Goal: Task Accomplishment & Management: Manage account settings

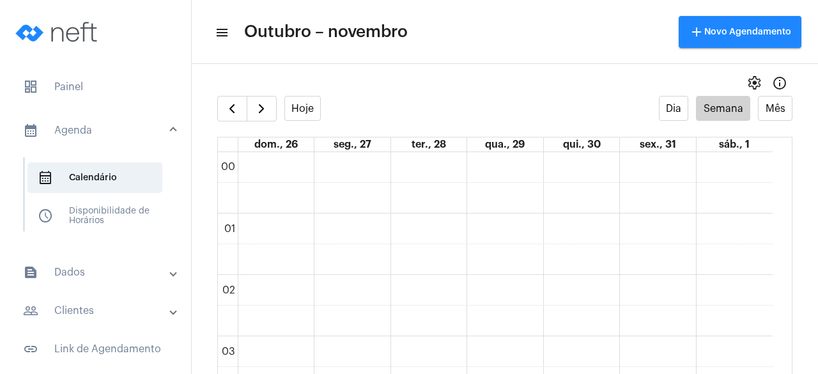
click at [92, 265] on mat-panel-title "text_snippet_outlined Dados" at bounding box center [97, 272] width 148 height 15
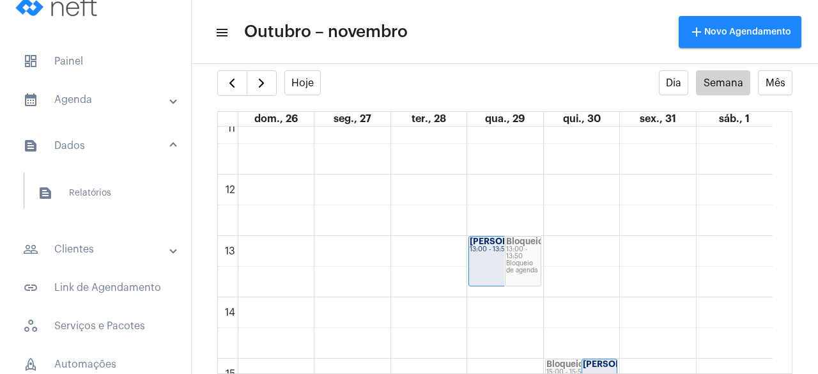
click at [96, 255] on mat-panel-title "people_outline Clientes" at bounding box center [97, 249] width 148 height 15
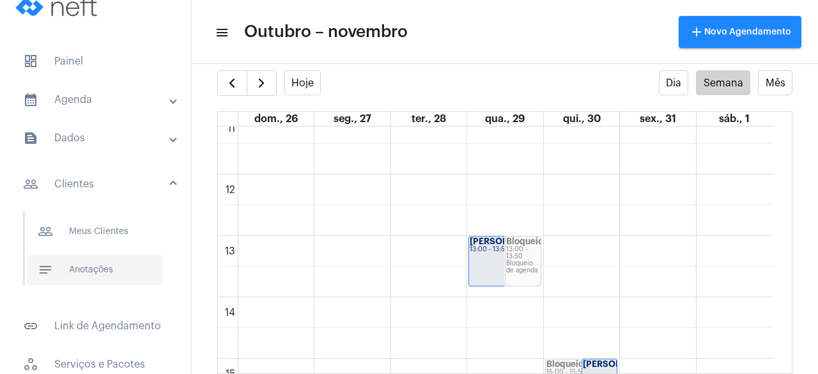
click at [96, 283] on span "notes Anotações" at bounding box center [94, 269] width 135 height 31
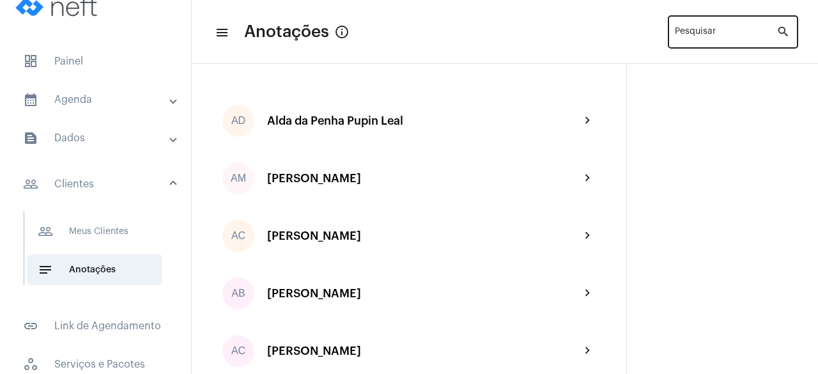
click at [742, 31] on div "Pesquisar" at bounding box center [726, 30] width 102 height 35
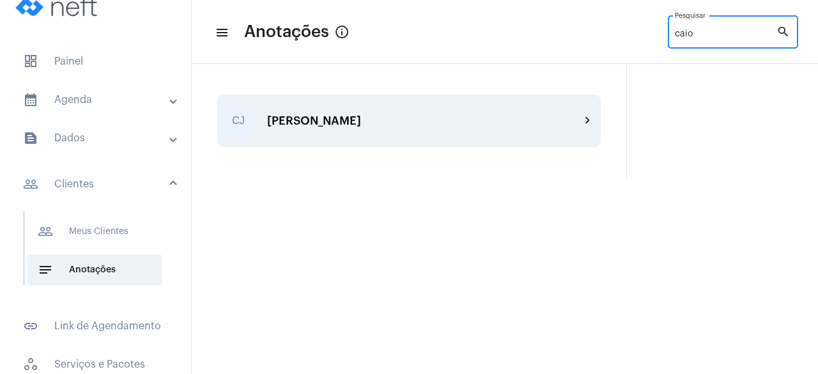
type input "caio"
click at [378, 116] on div "[PERSON_NAME]" at bounding box center [423, 120] width 313 height 13
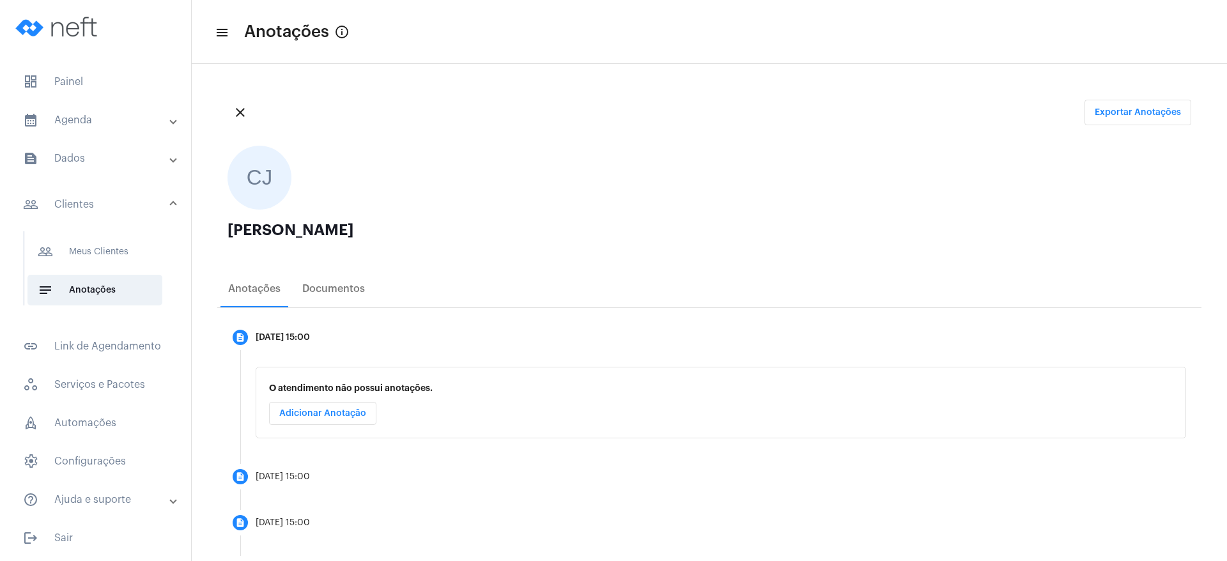
scroll to position [286, 0]
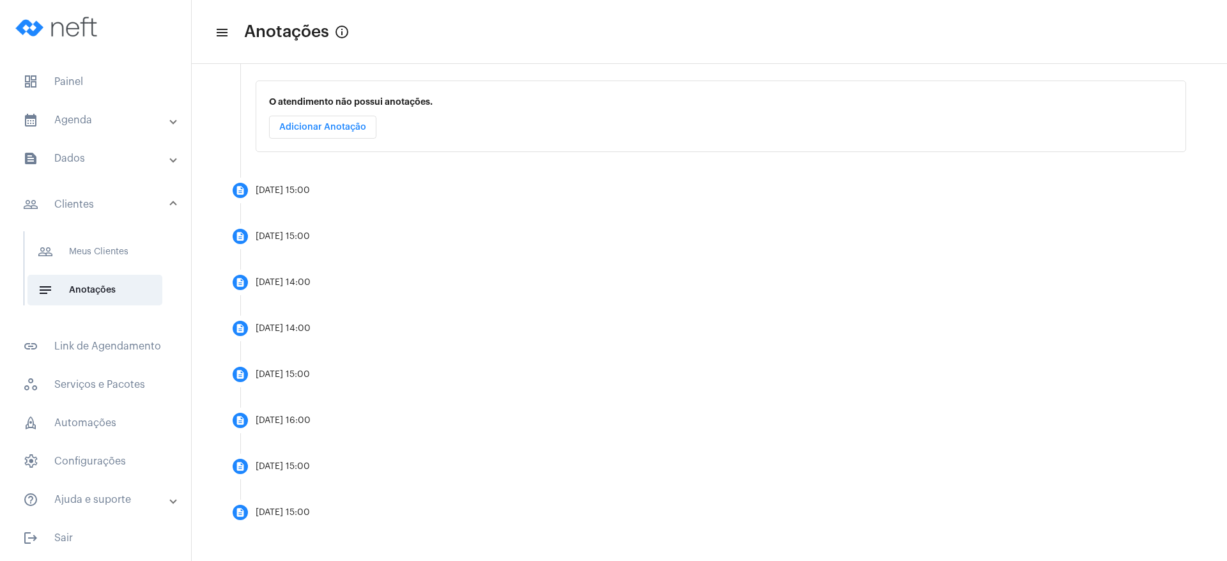
click at [95, 123] on mat-panel-title "calendar_month_outlined Agenda" at bounding box center [97, 119] width 148 height 15
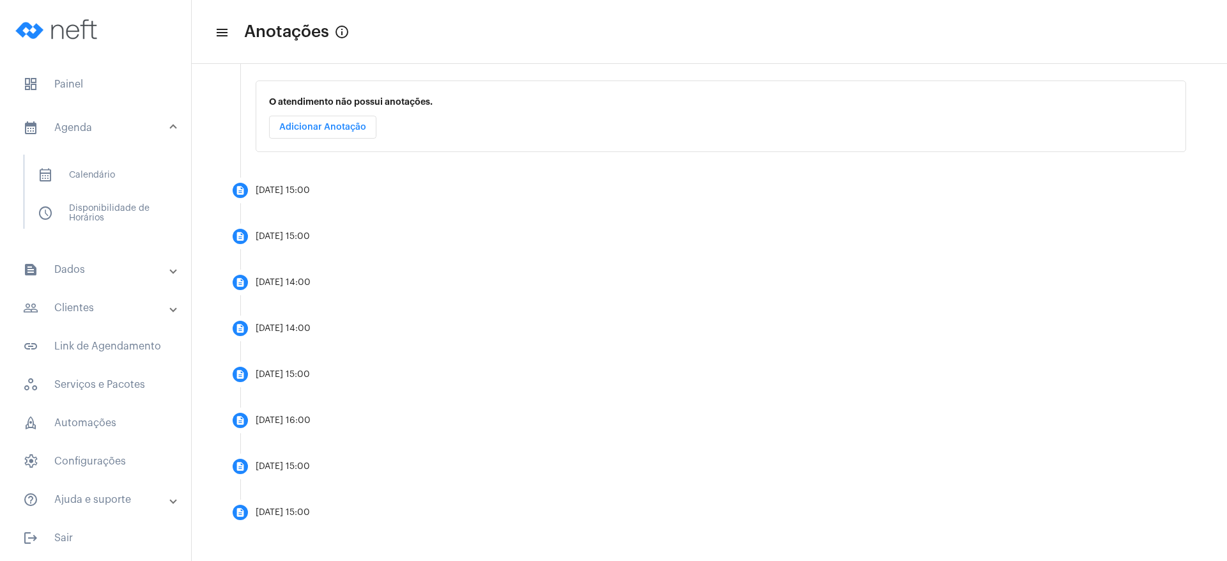
scroll to position [3, 0]
click at [109, 168] on span "calendar_month_outlined Calendário" at bounding box center [94, 175] width 135 height 31
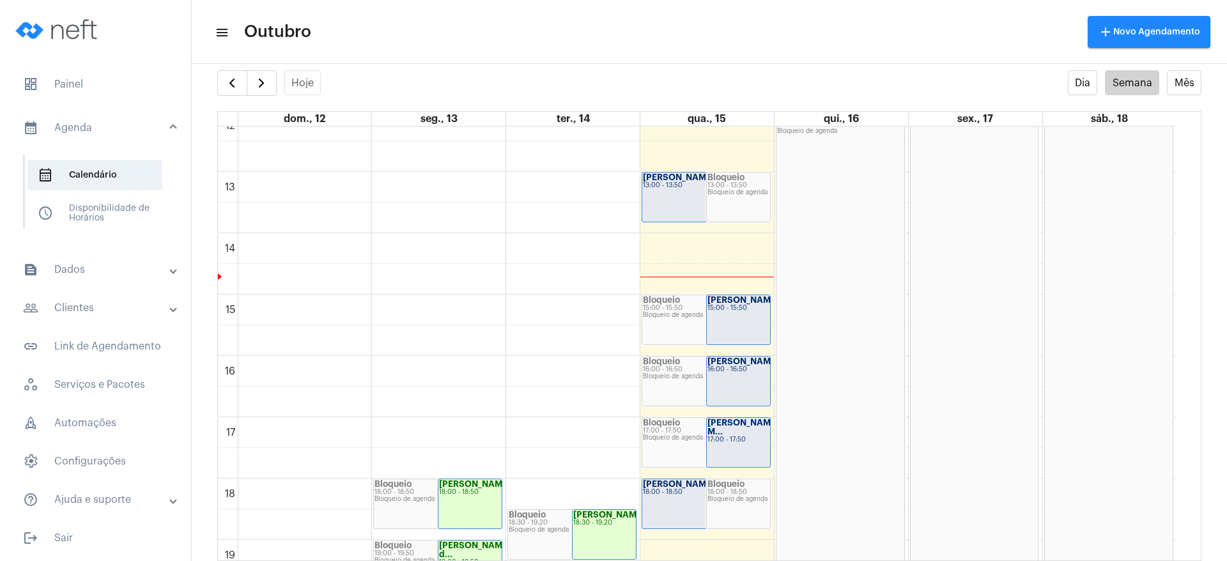
scroll to position [465, 0]
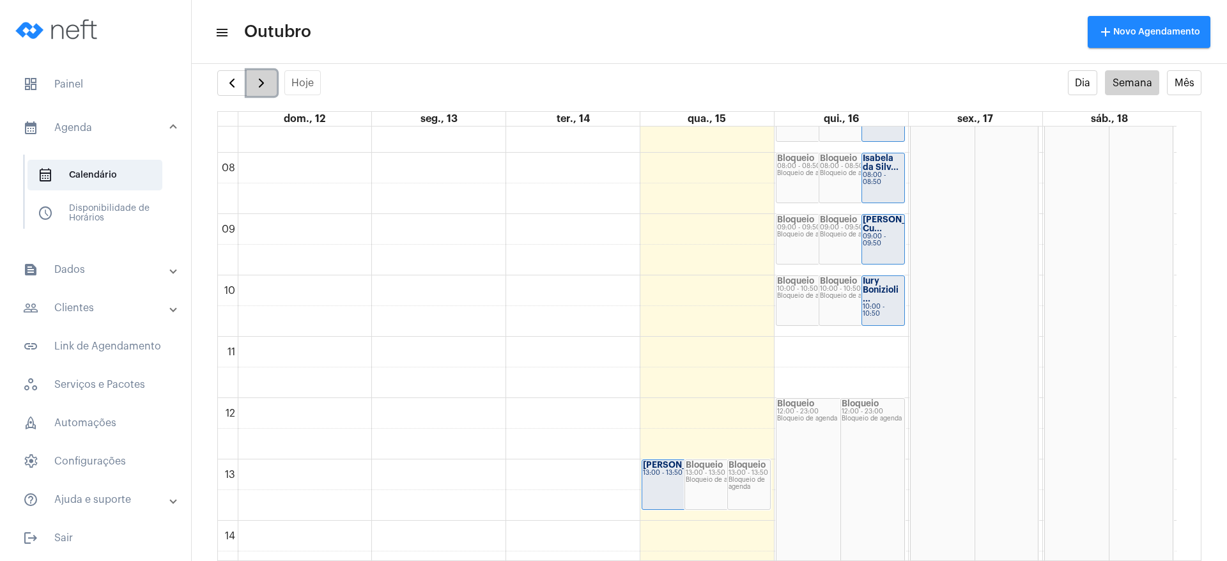
click at [259, 85] on span "button" at bounding box center [261, 82] width 15 height 15
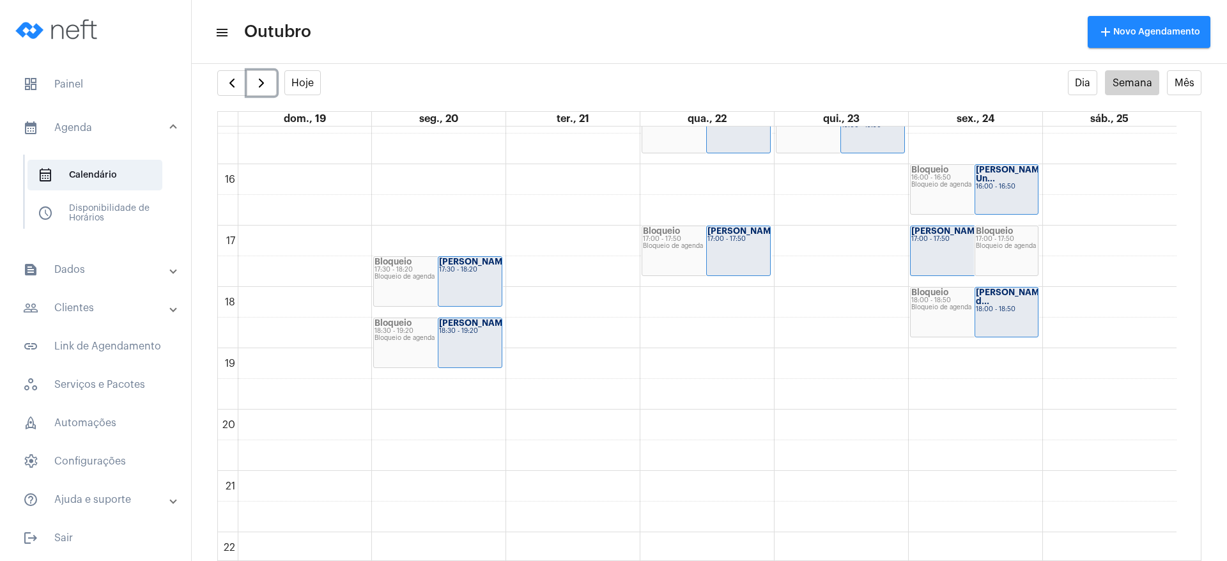
scroll to position [848, 0]
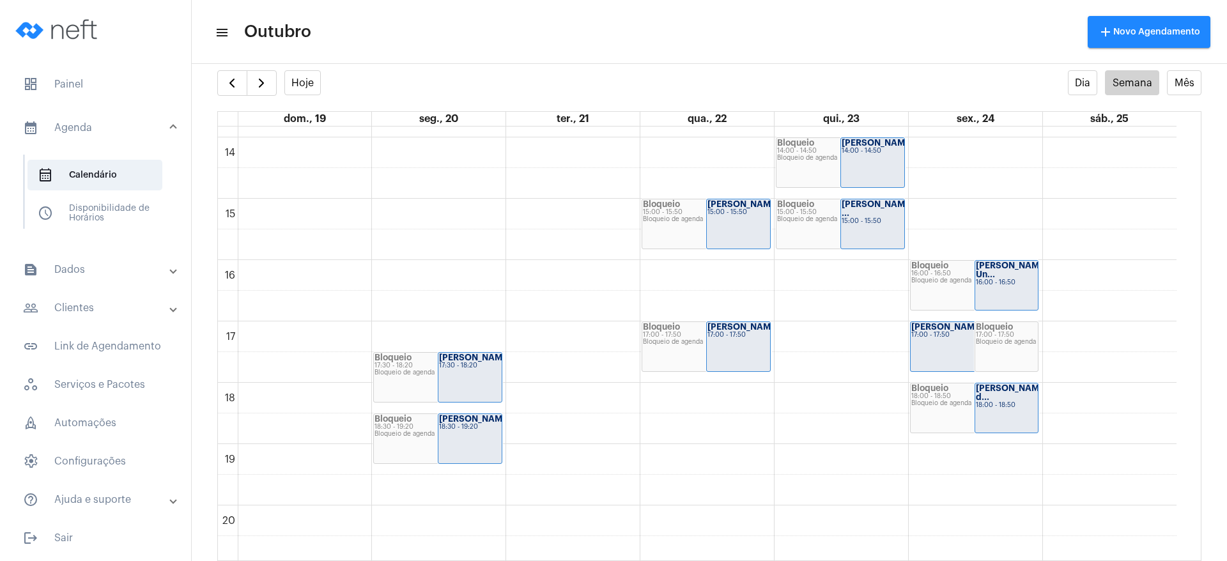
click at [109, 311] on mat-panel-title "people_outline Clientes" at bounding box center [97, 307] width 148 height 15
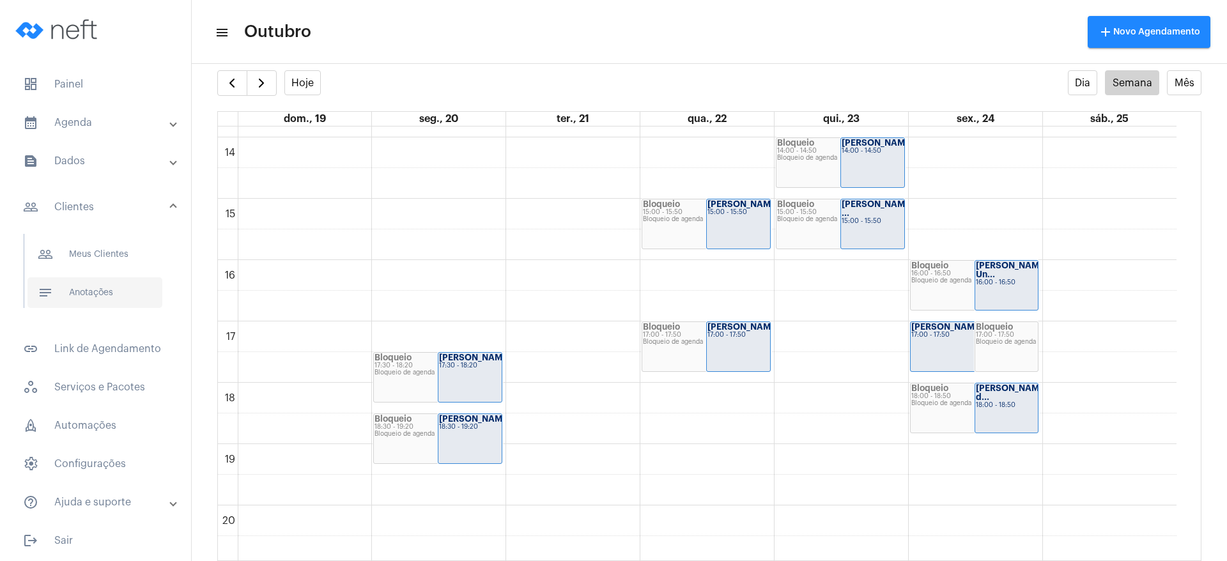
click at [102, 294] on span "notes Anotações" at bounding box center [94, 292] width 135 height 31
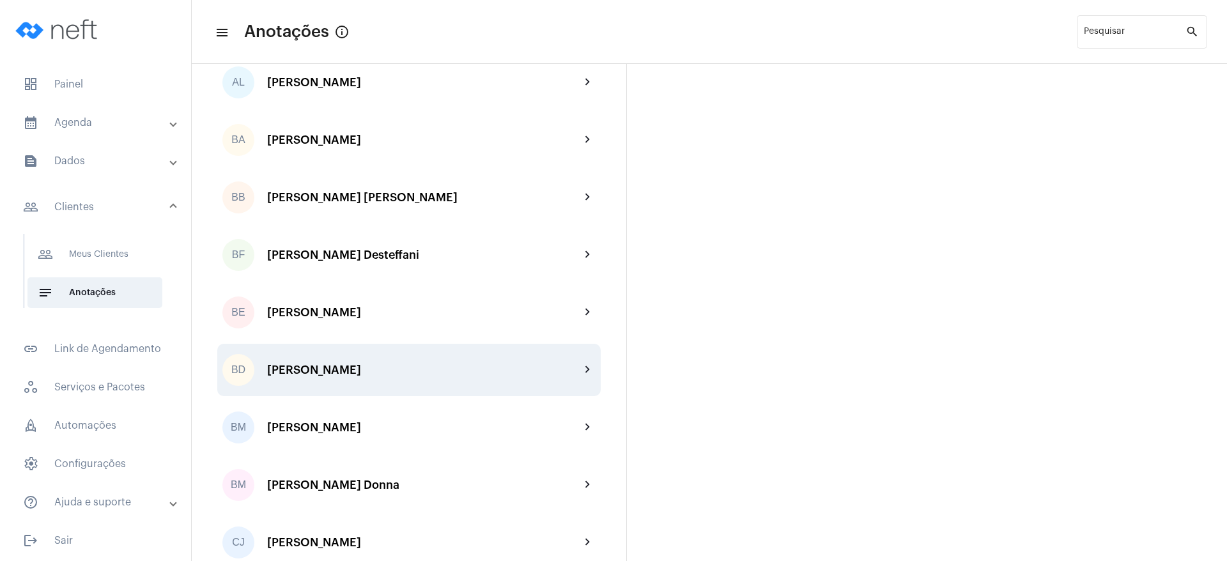
scroll to position [958, 0]
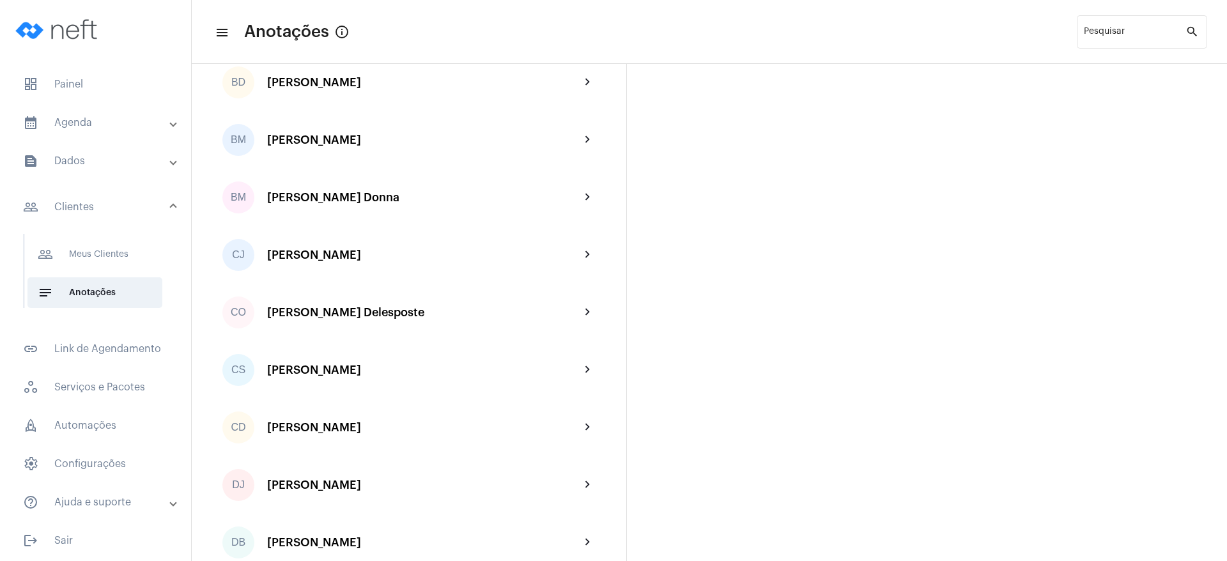
click at [364, 263] on div "[PERSON_NAME] chevron_right" at bounding box center [408, 255] width 383 height 52
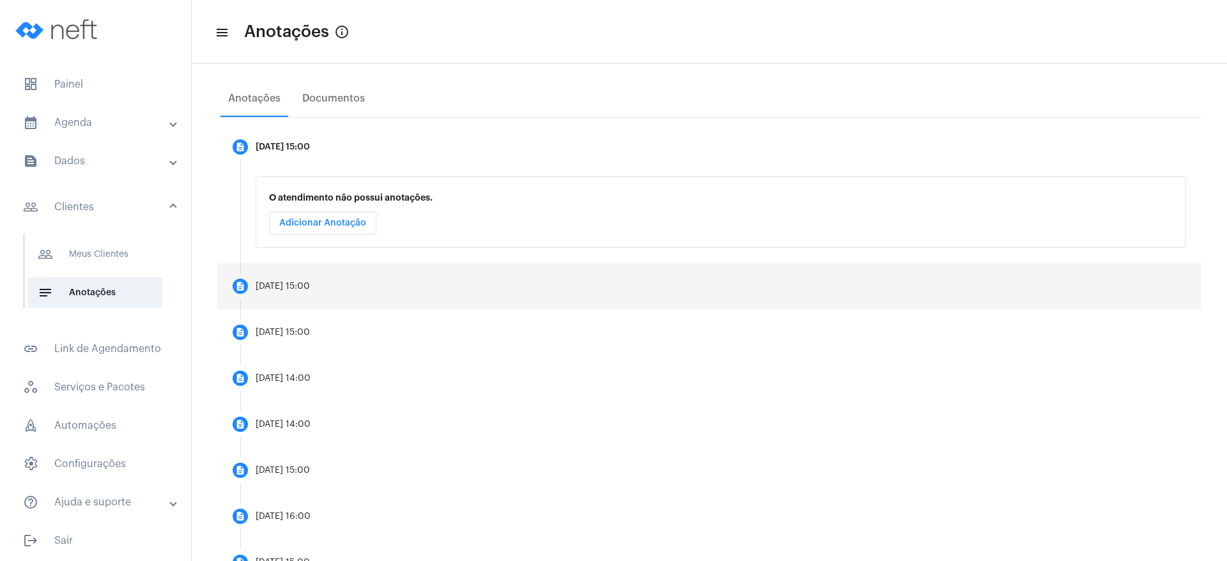
scroll to position [95, 0]
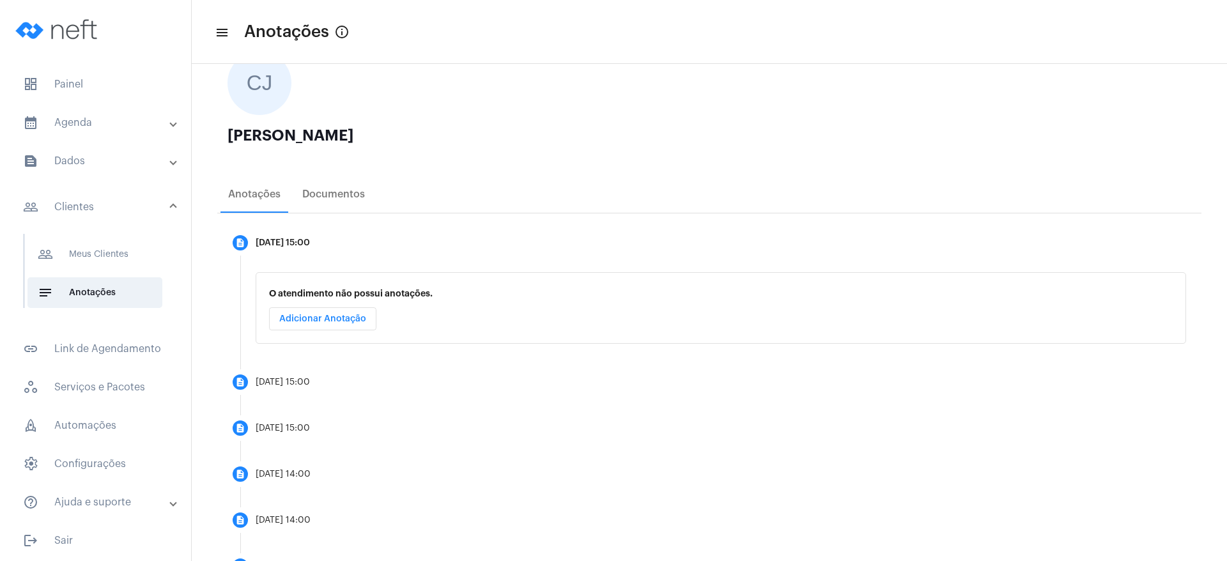
click at [91, 120] on mat-panel-title "calendar_month_outlined Agenda" at bounding box center [97, 122] width 148 height 15
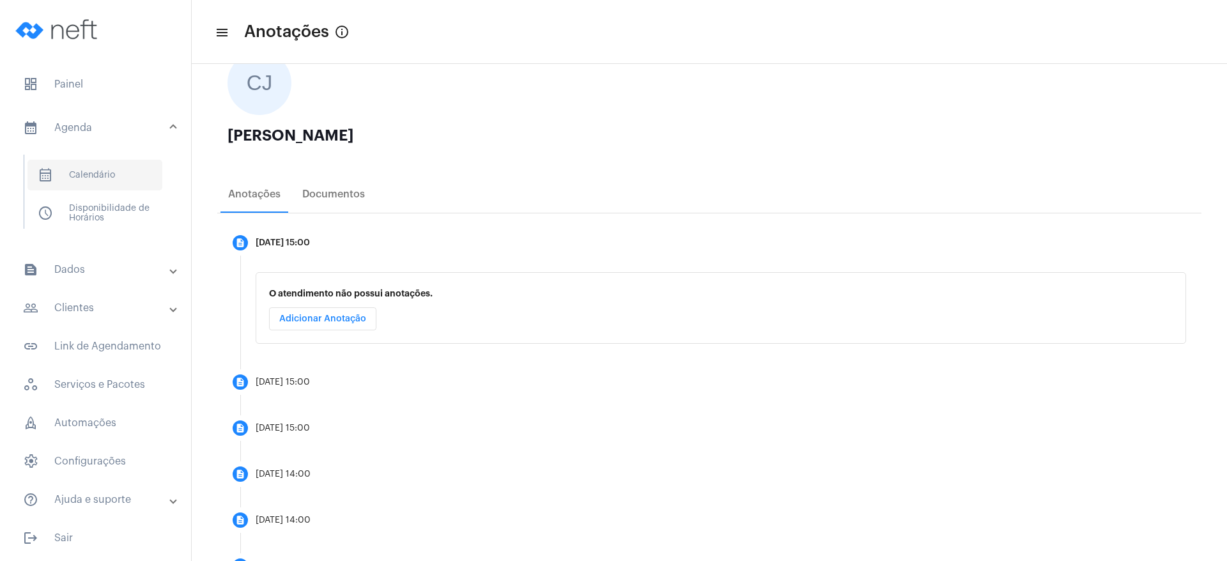
click at [82, 173] on span "calendar_month_outlined Calendário" at bounding box center [94, 175] width 135 height 31
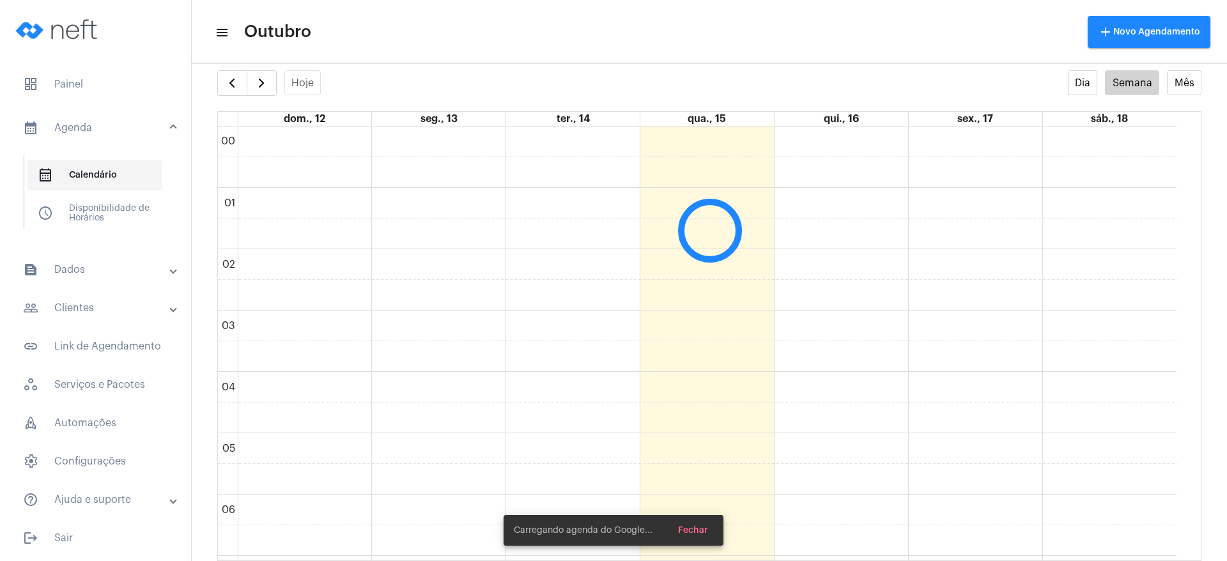
scroll to position [369, 0]
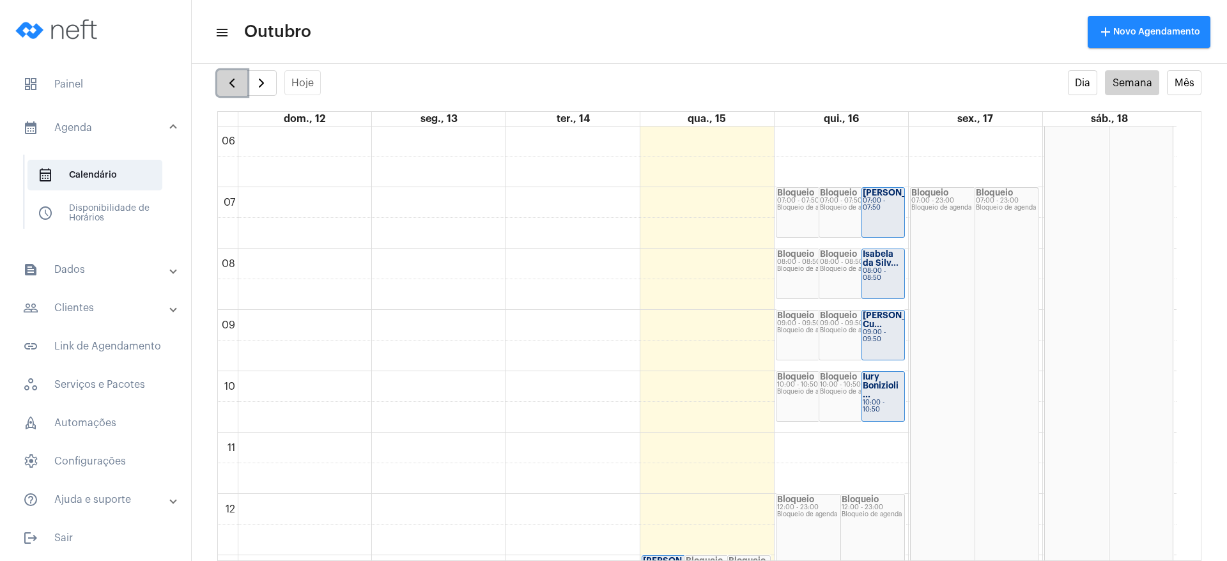
click at [242, 83] on button "button" at bounding box center [232, 83] width 30 height 26
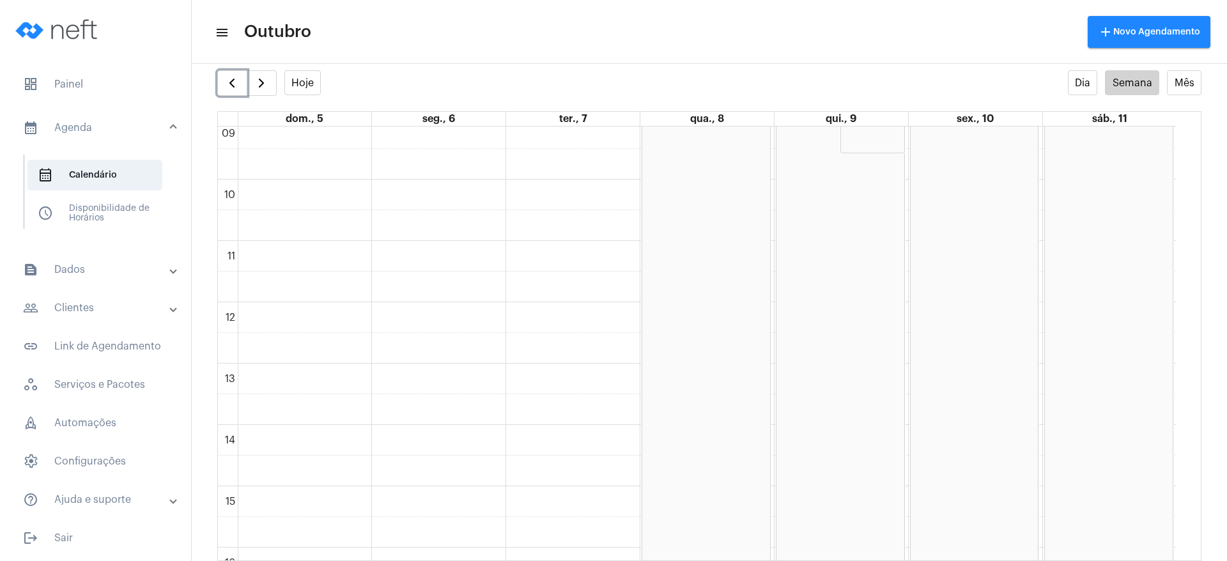
scroll to position [656, 0]
click at [96, 305] on mat-panel-title "people_outline Clientes" at bounding box center [97, 307] width 148 height 15
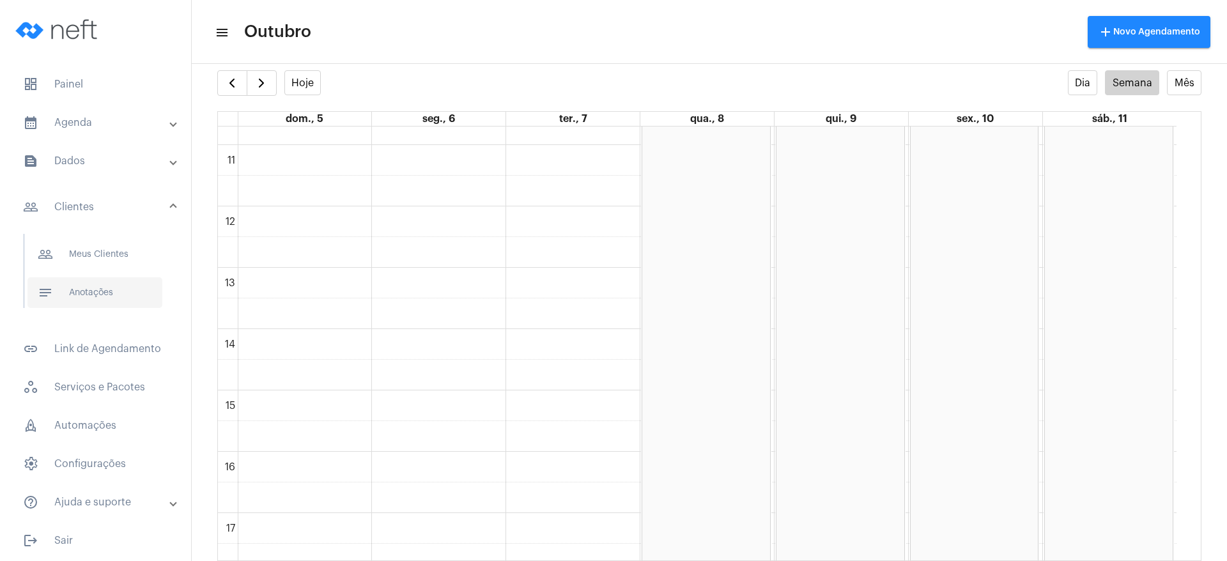
click at [104, 298] on span "notes Anotações" at bounding box center [94, 292] width 135 height 31
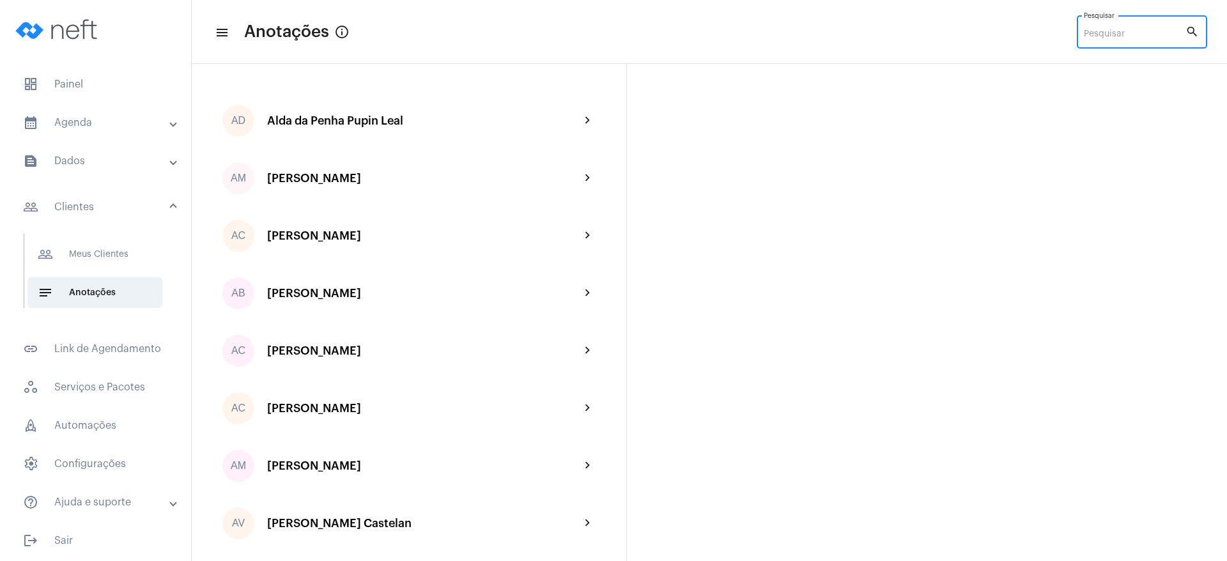
click at [817, 32] on input "Pesquisar" at bounding box center [1135, 34] width 102 height 10
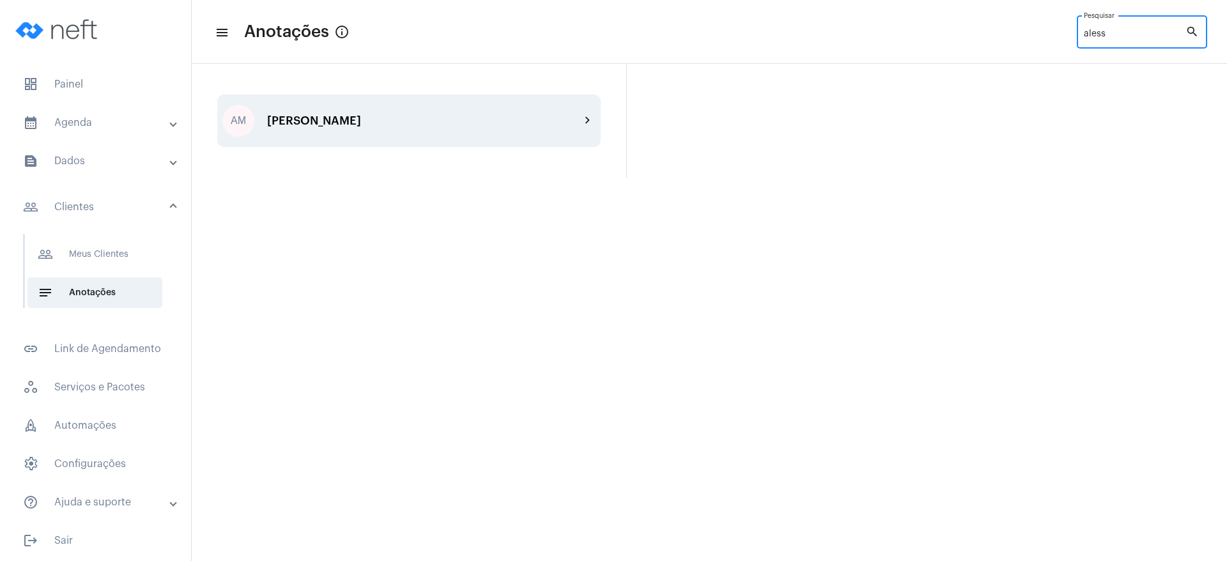
type input "aless"
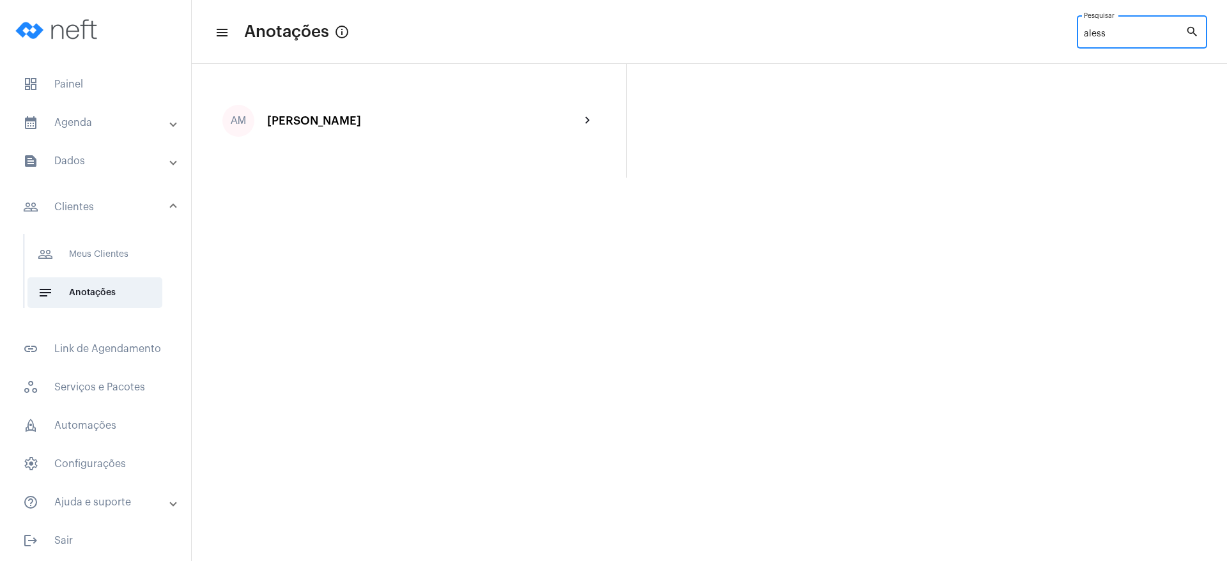
click at [448, 119] on div "[PERSON_NAME]" at bounding box center [423, 120] width 313 height 13
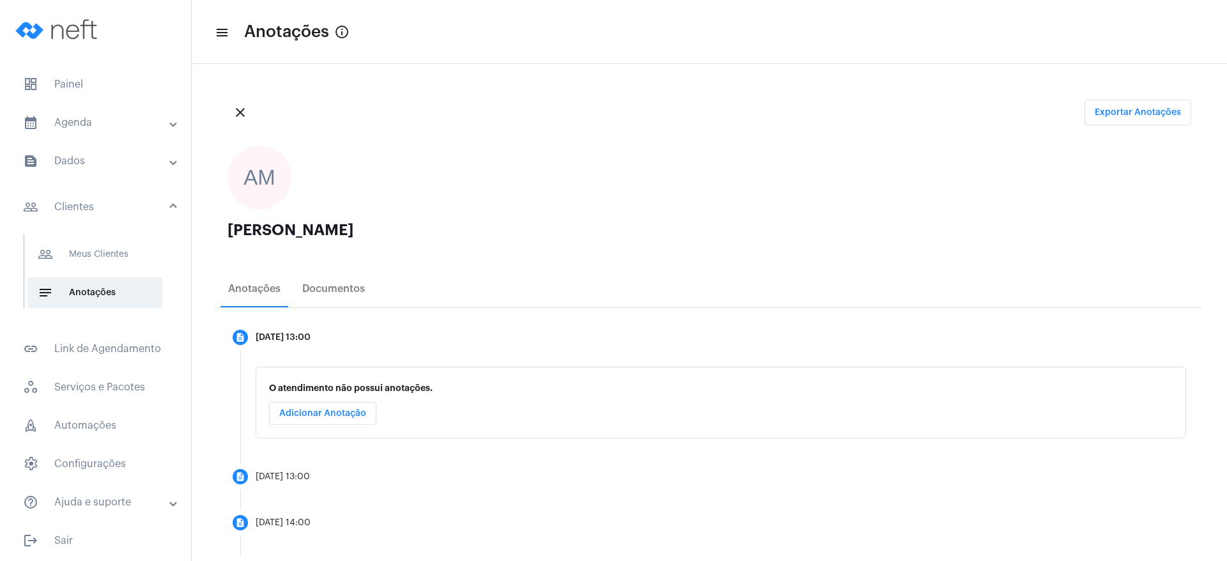
scroll to position [56, 0]
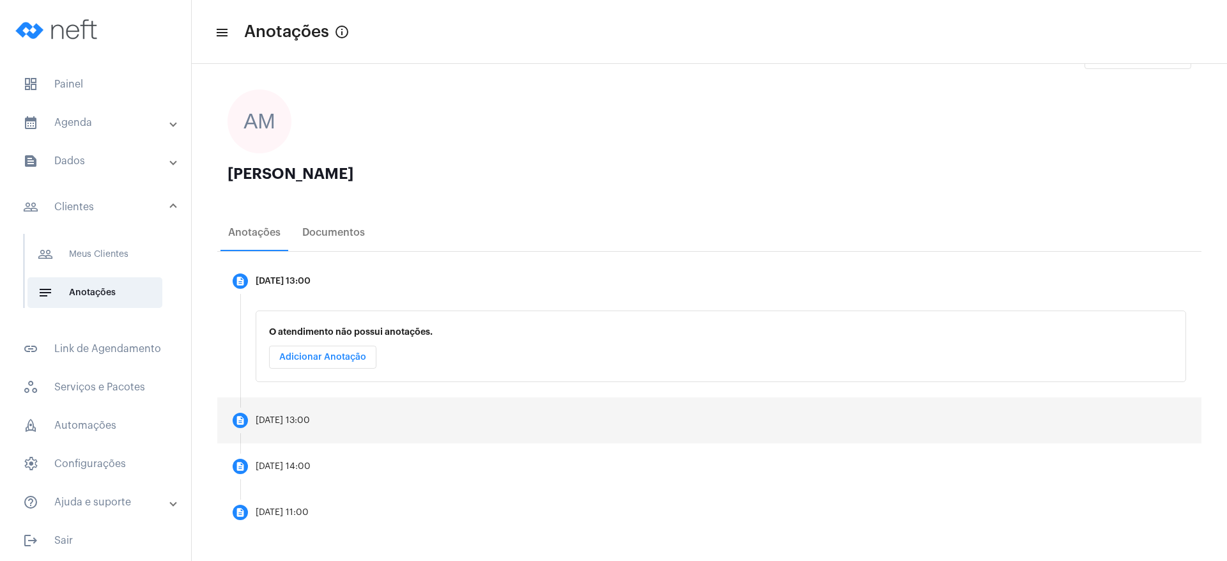
click at [316, 373] on mat-step-header "description [DATE] 13:00" at bounding box center [709, 420] width 984 height 46
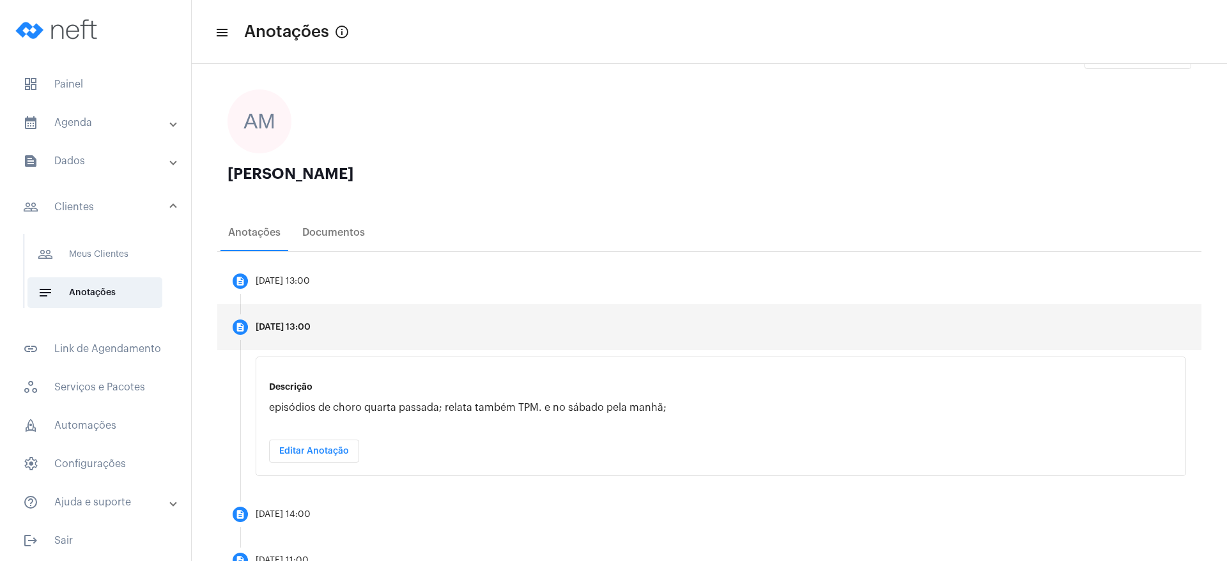
click at [344, 373] on button "Editar Anotação" at bounding box center [314, 451] width 90 height 23
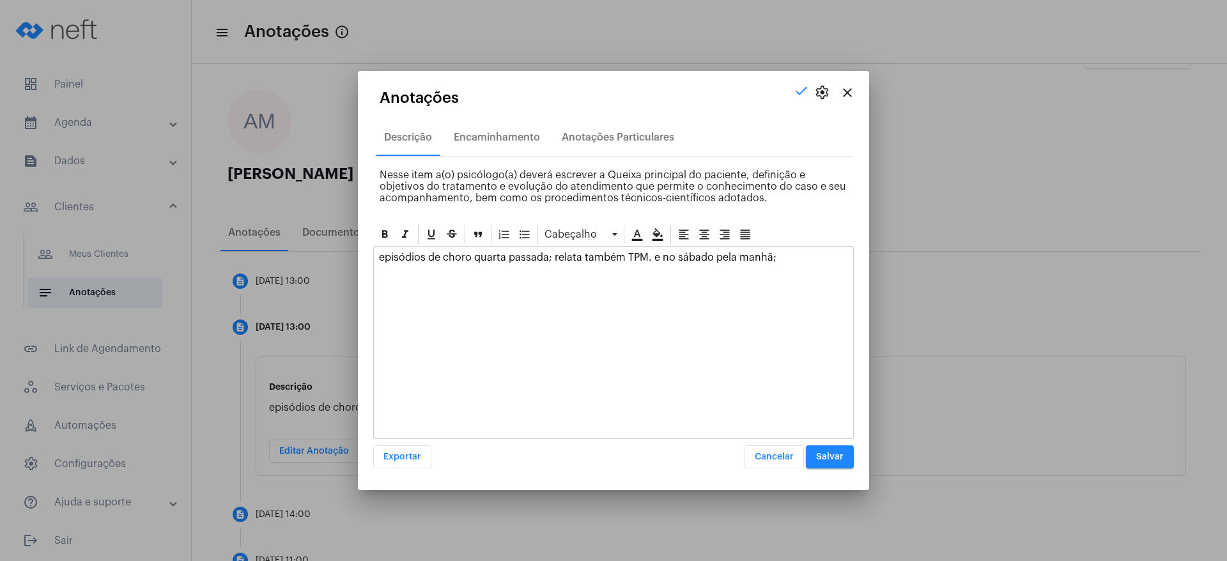
click at [799, 261] on p "episódios de choro quarta passada; relata também TPM. e no sábado pela manhã;" at bounding box center [613, 258] width 469 height 12
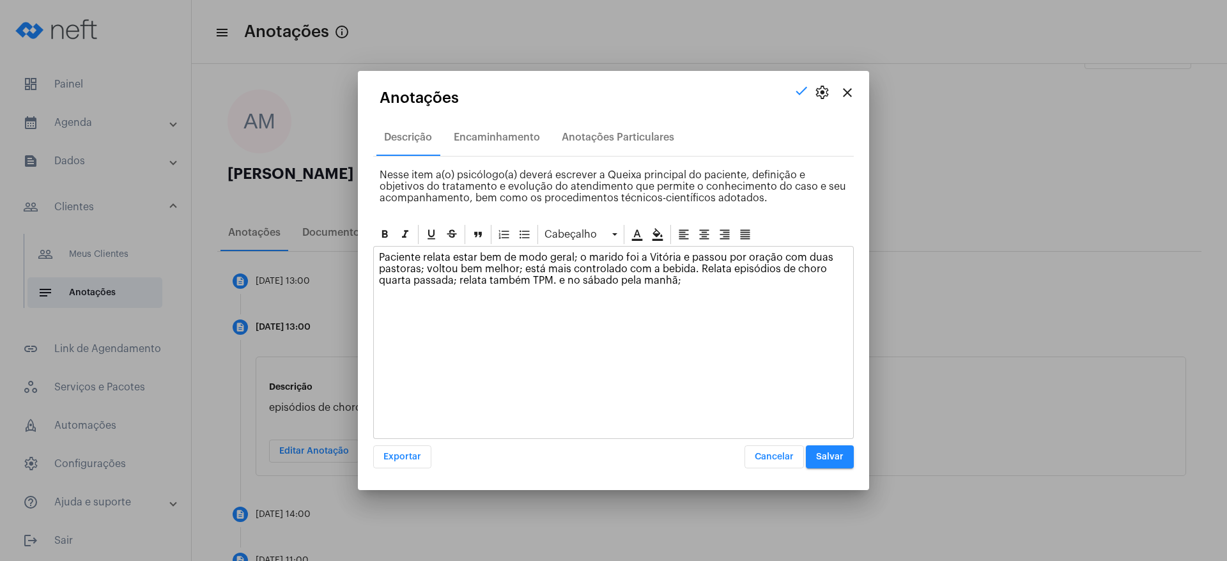
click at [454, 277] on p "Paciente relata estar bem de modo geral; o marido foi a Vitória e passou por or…" at bounding box center [613, 269] width 469 height 35
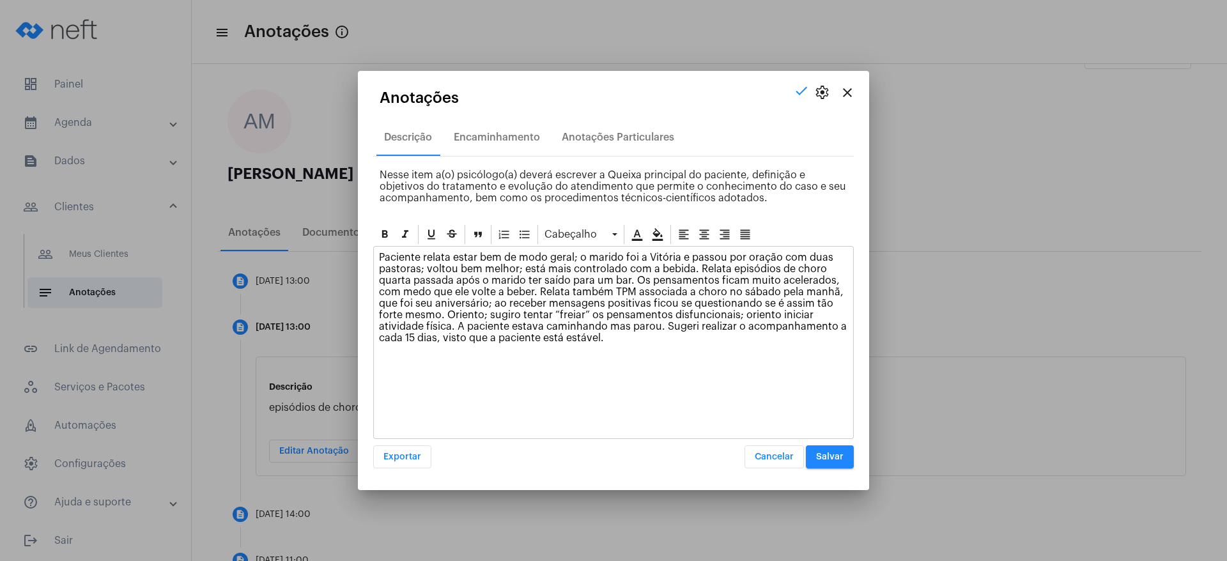
click at [665, 345] on div "Paciente relata estar bem de modo geral; o marido foi a Vitória e passou por or…" at bounding box center [613, 301] width 479 height 109
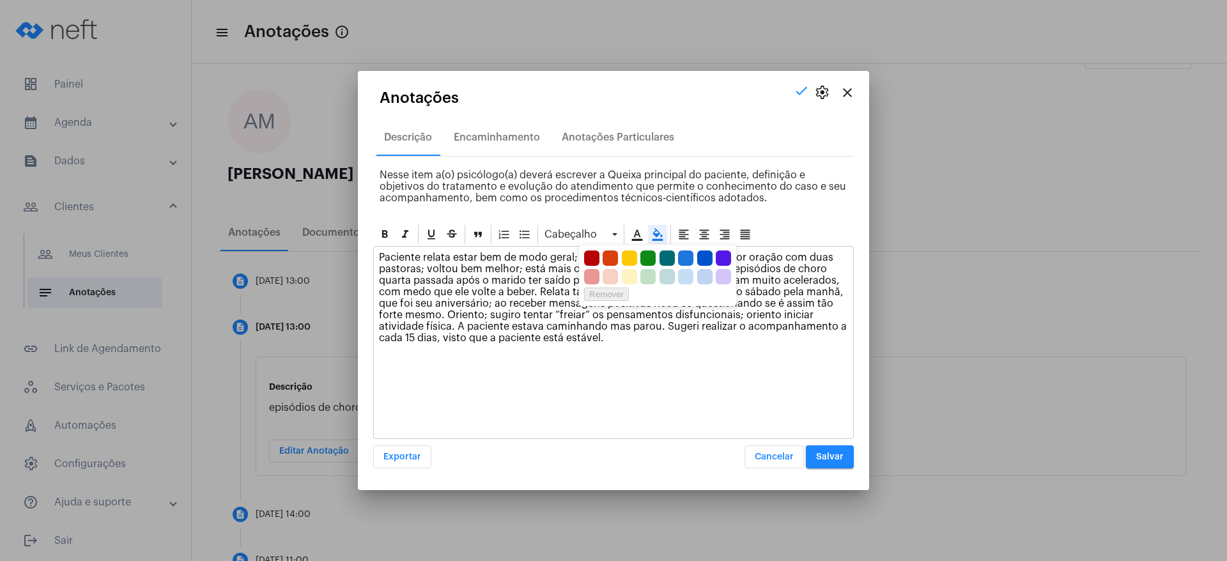
click at [663, 236] on icon at bounding box center [657, 234] width 13 height 13
click at [620, 264] on div at bounding box center [657, 257] width 147 height 15
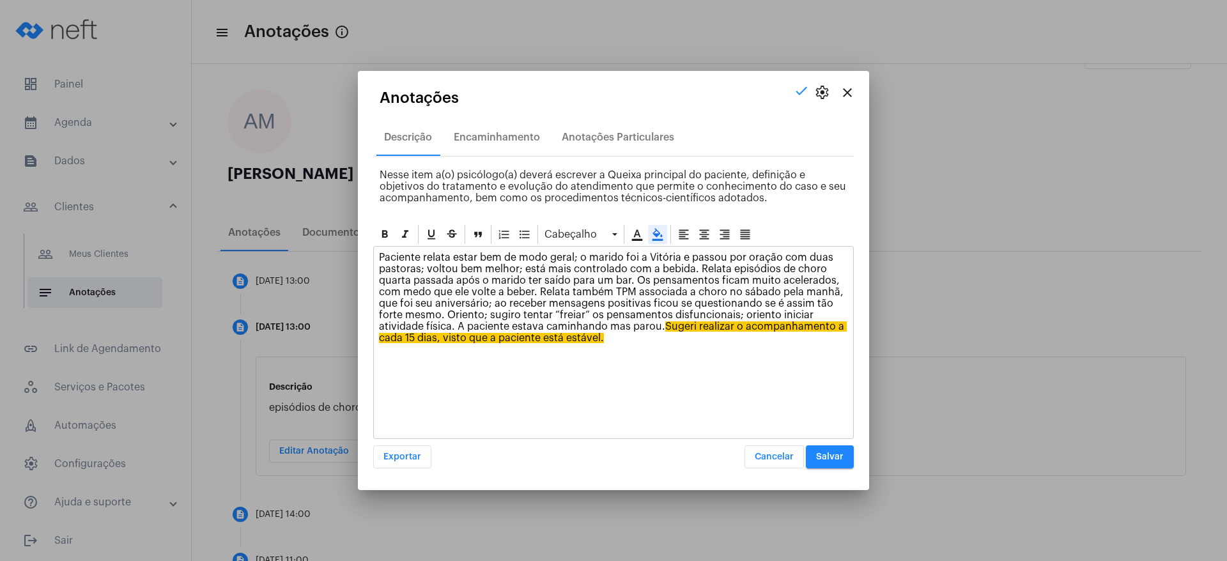
click at [634, 373] on div "Paciente relata estar bem de modo geral; o marido foi a Vitória e passou por or…" at bounding box center [613, 342] width 481 height 193
click at [817, 373] on span "Salvar" at bounding box center [829, 456] width 27 height 9
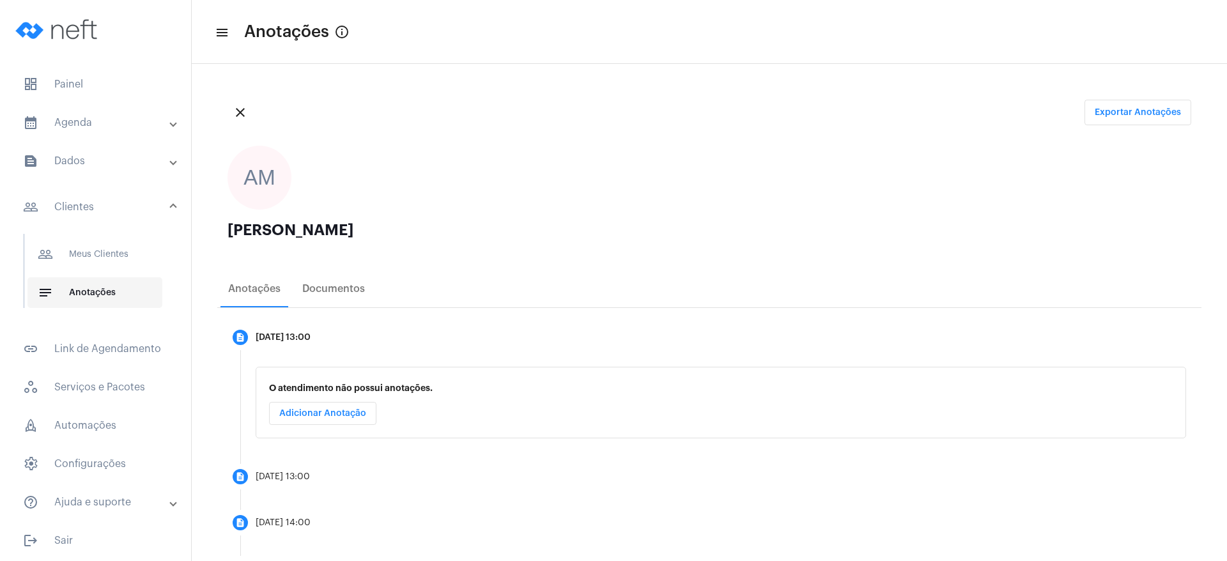
click at [105, 298] on span "notes Anotações" at bounding box center [94, 292] width 135 height 31
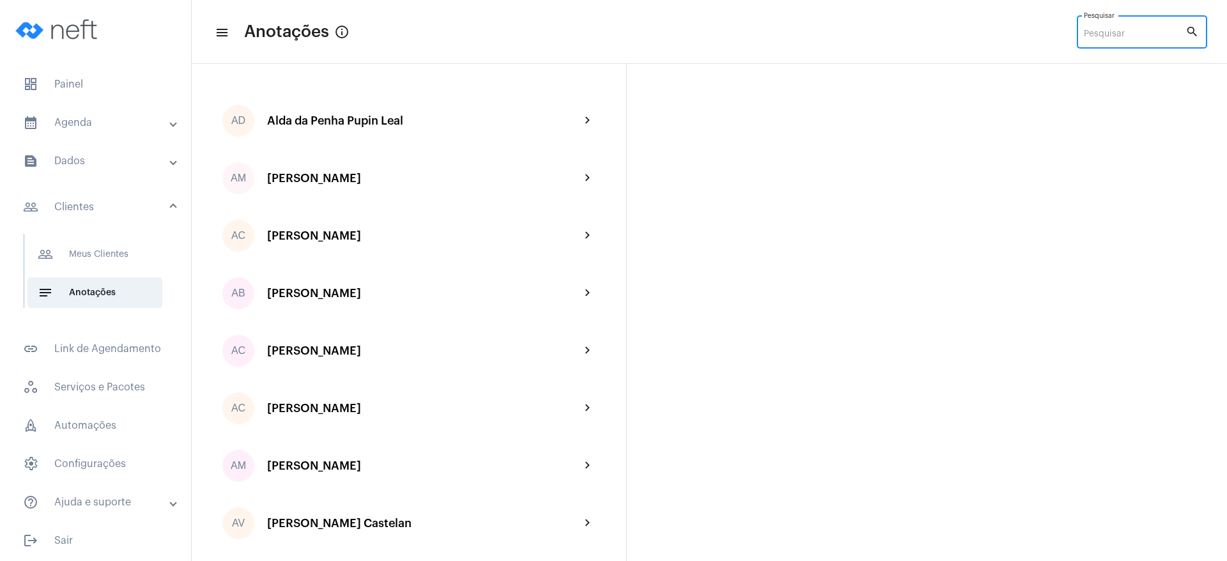
click at [817, 29] on input "Pesquisar" at bounding box center [1135, 34] width 102 height 10
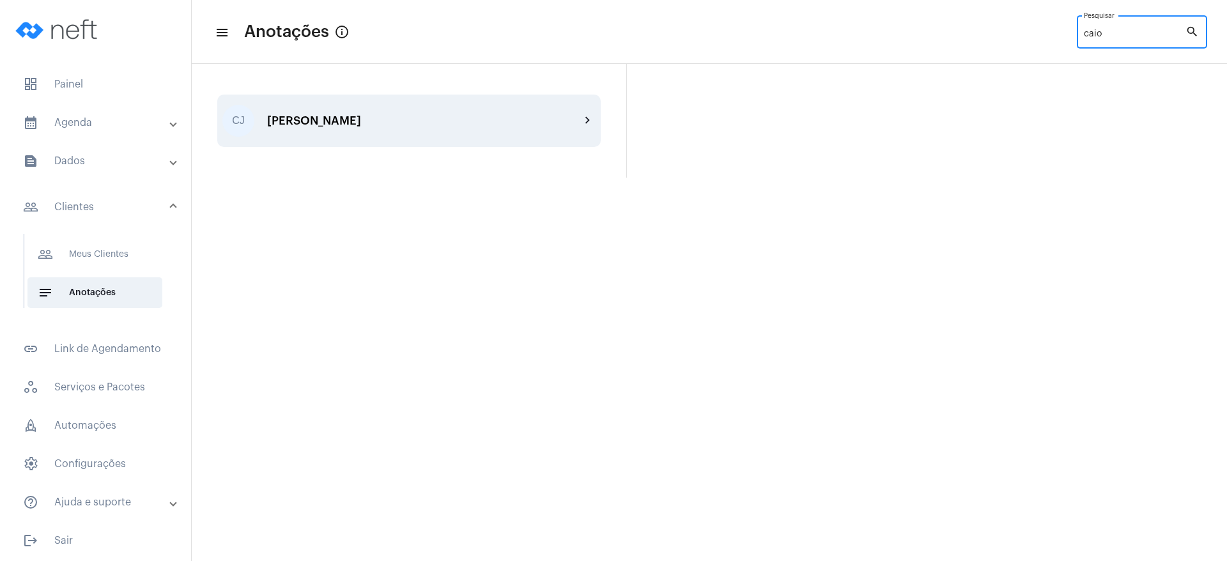
type input "caio"
click at [504, 114] on div "[PERSON_NAME]" at bounding box center [423, 120] width 313 height 13
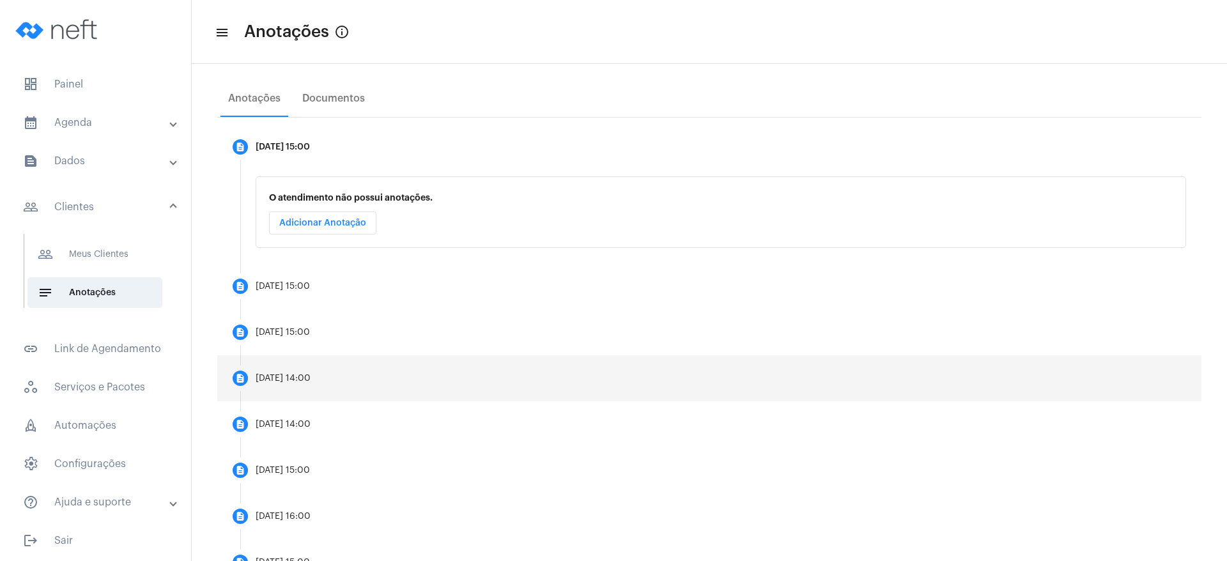
scroll to position [286, 0]
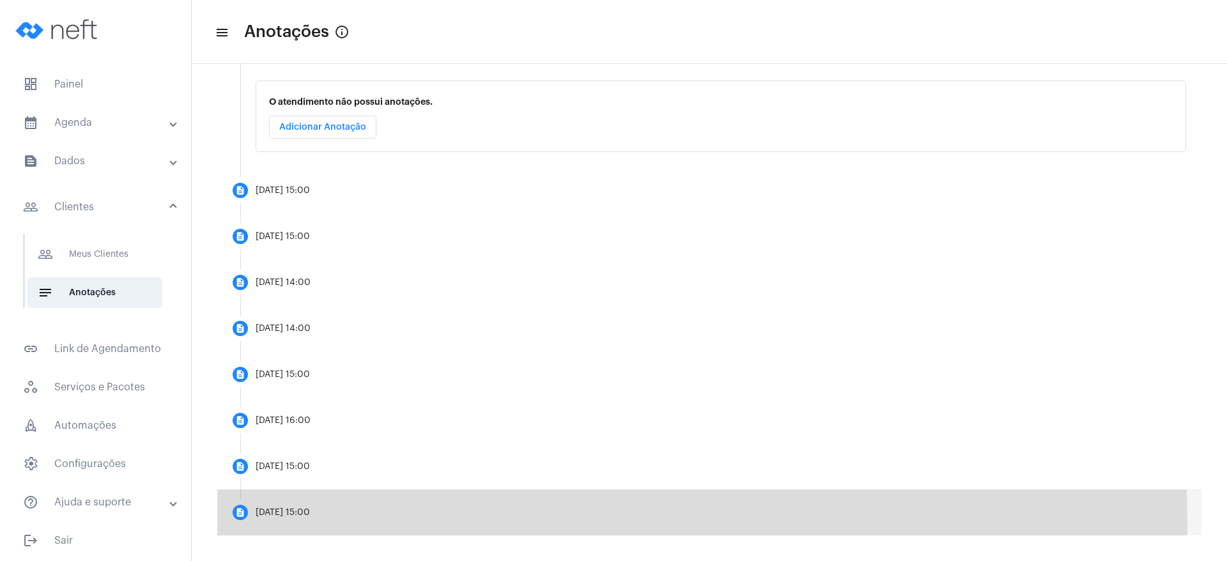
click at [295, 373] on mat-step-header "description [DATE] 15:00" at bounding box center [709, 512] width 984 height 46
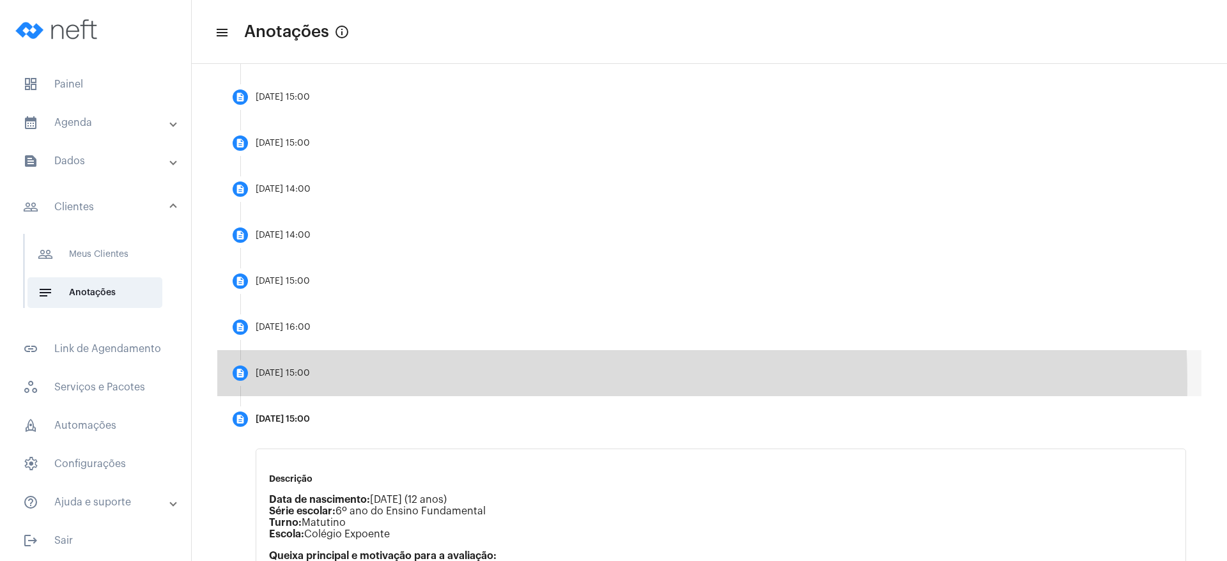
click at [314, 373] on mat-step-header "description [DATE] 15:00" at bounding box center [709, 373] width 984 height 46
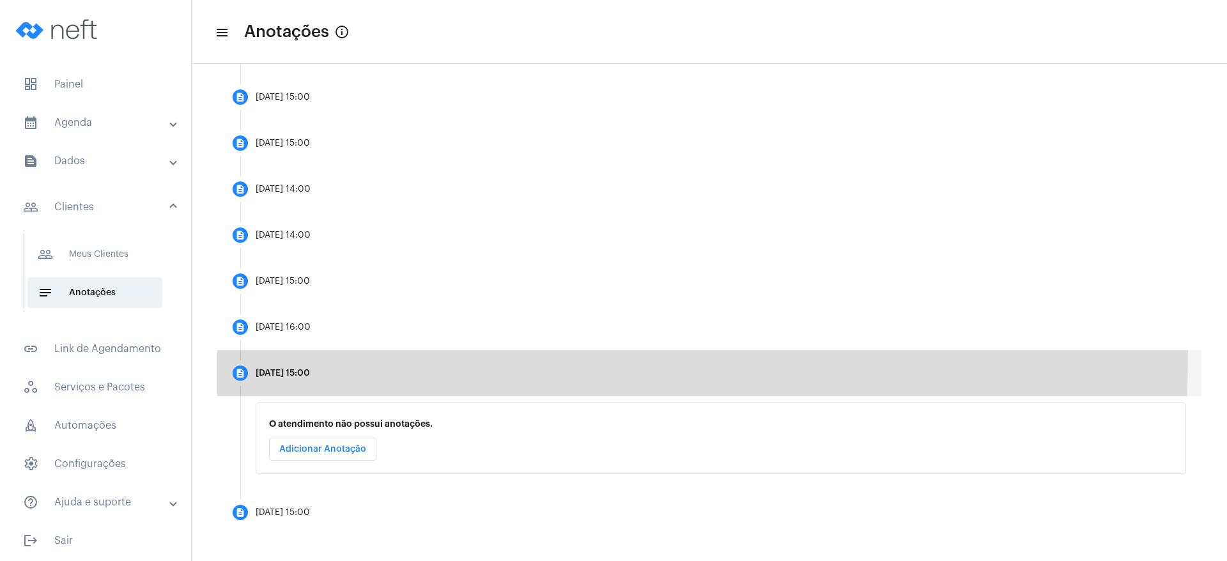
click at [308, 353] on mat-step-header "description [DATE] 15:00" at bounding box center [709, 373] width 984 height 46
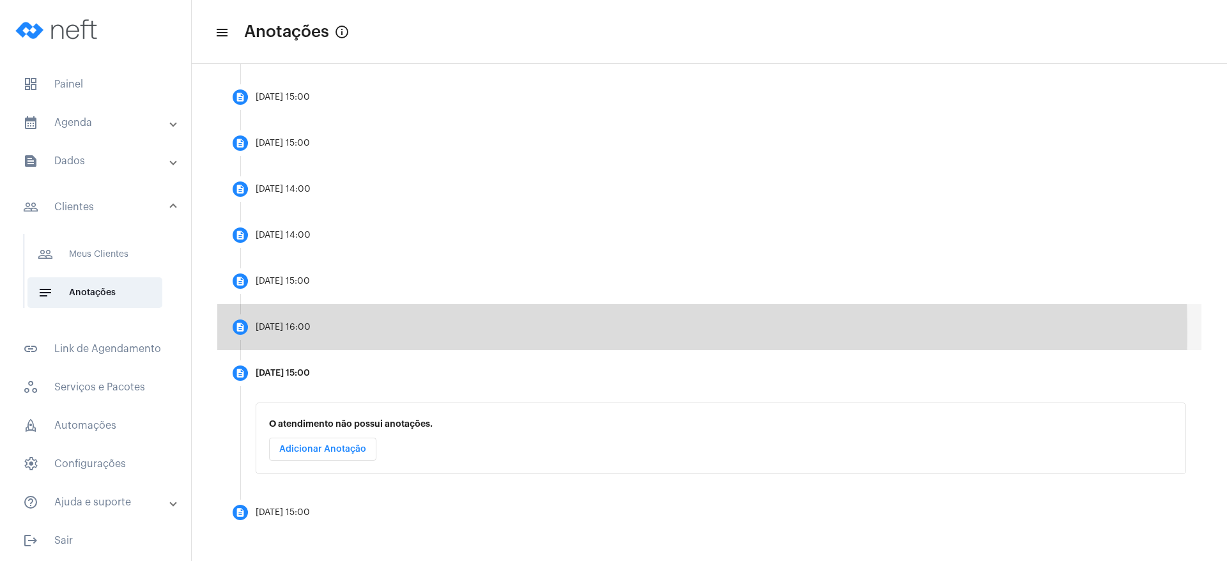
click at [309, 332] on mat-step-header "description [DATE] 16:00" at bounding box center [709, 327] width 984 height 46
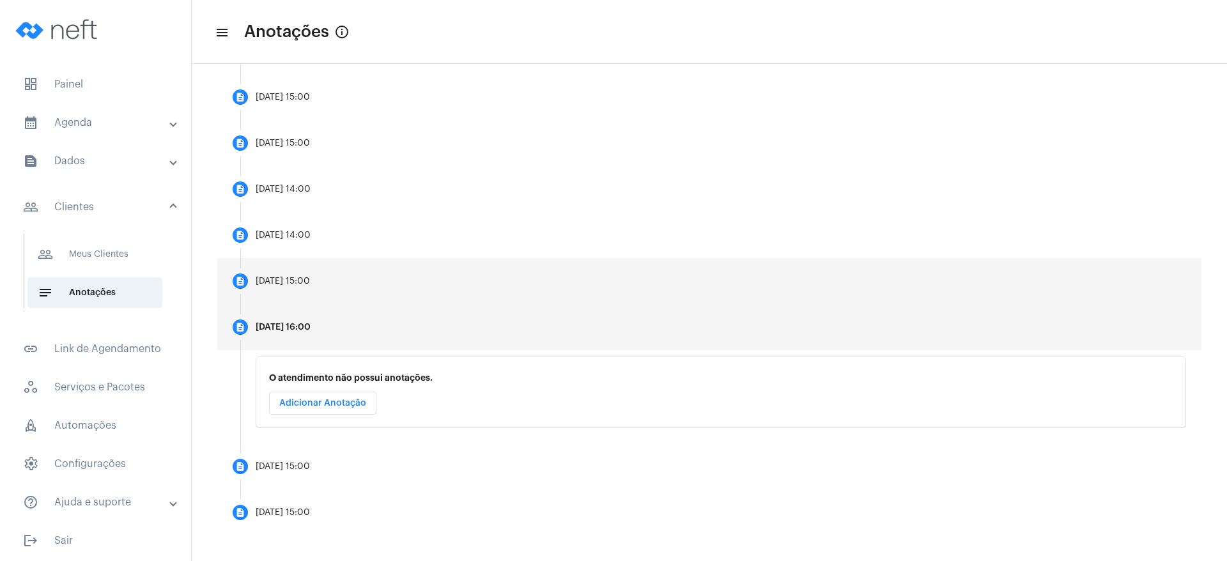
click at [314, 295] on mat-step-header "description [DATE] 15:00" at bounding box center [709, 281] width 984 height 46
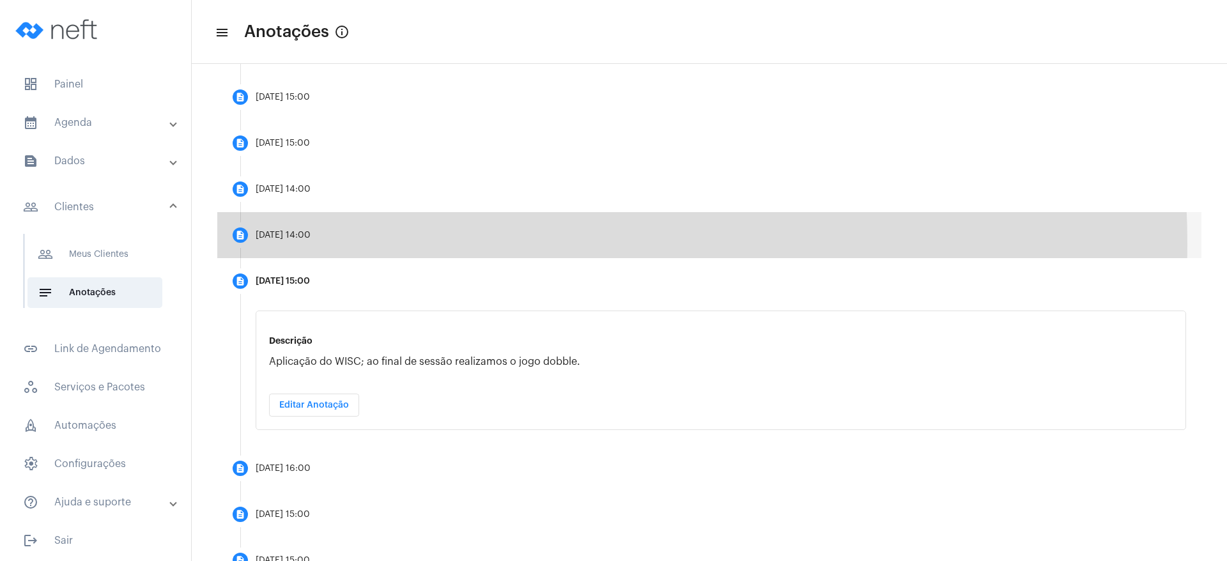
click at [332, 245] on mat-step-header "description [DATE] 14:00" at bounding box center [709, 235] width 984 height 46
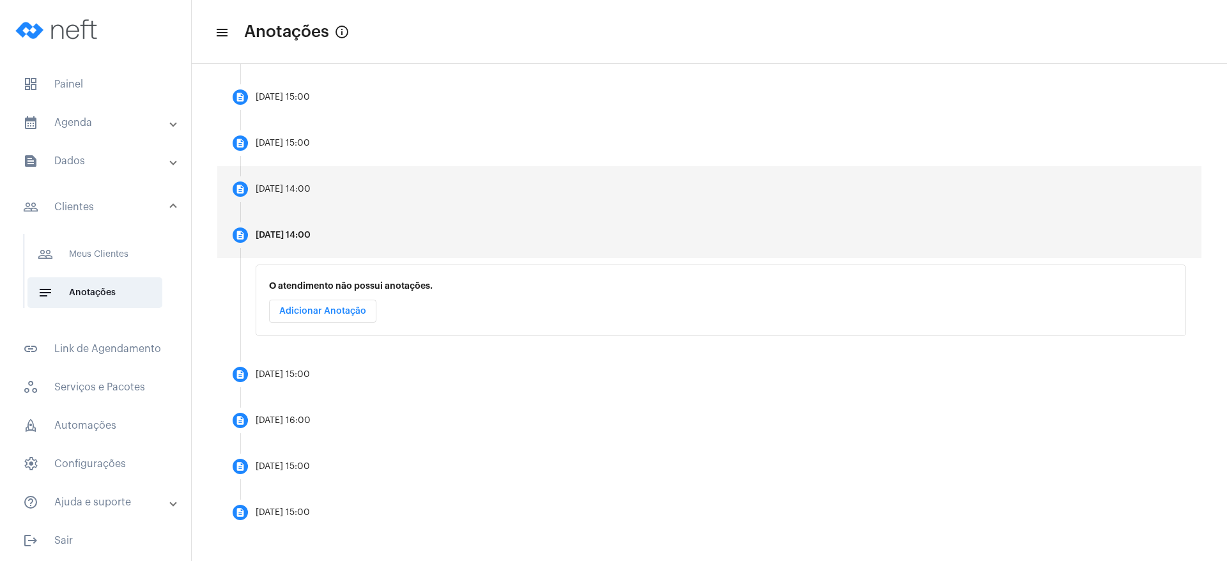
click at [332, 198] on mat-step-header "description [DATE] 14:00" at bounding box center [709, 189] width 984 height 46
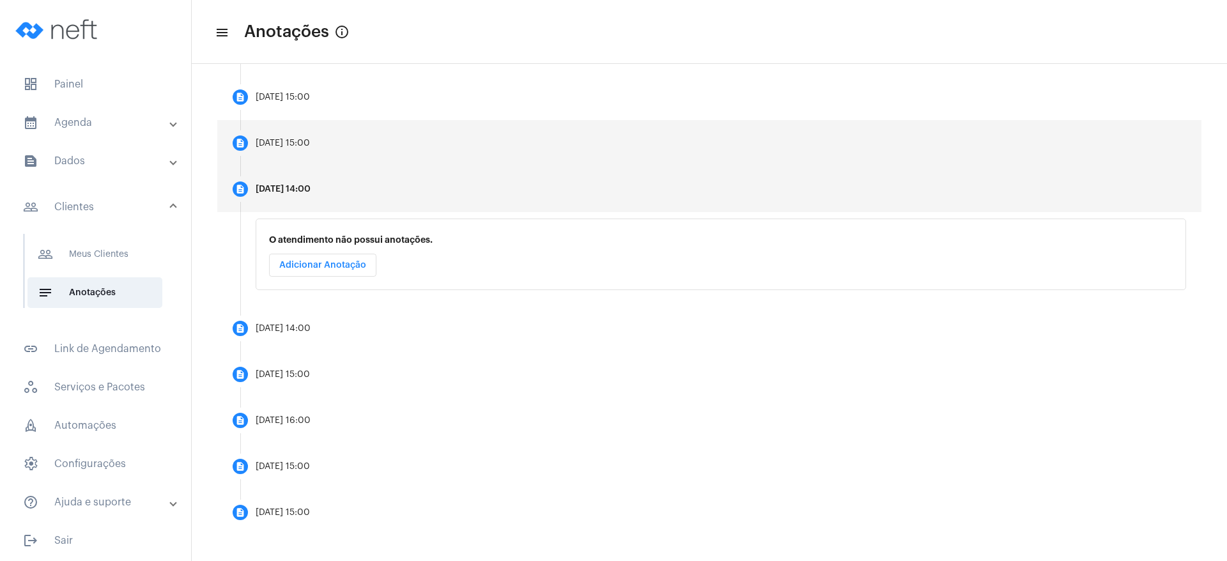
click at [341, 146] on mat-step-header "description [DATE] 15:00" at bounding box center [709, 143] width 984 height 46
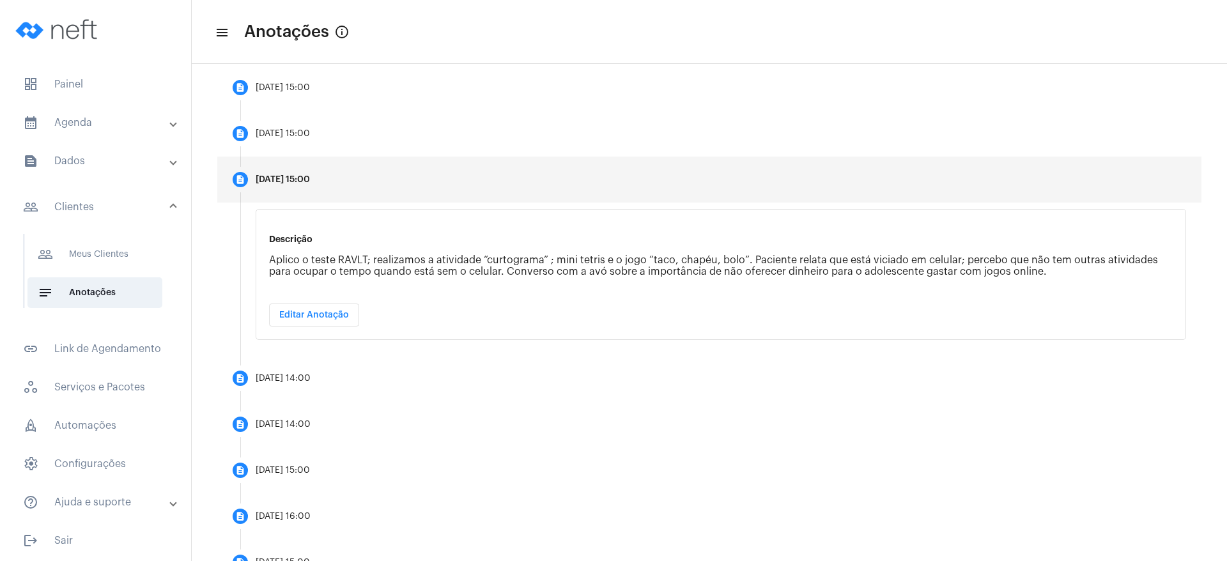
scroll to position [154, 0]
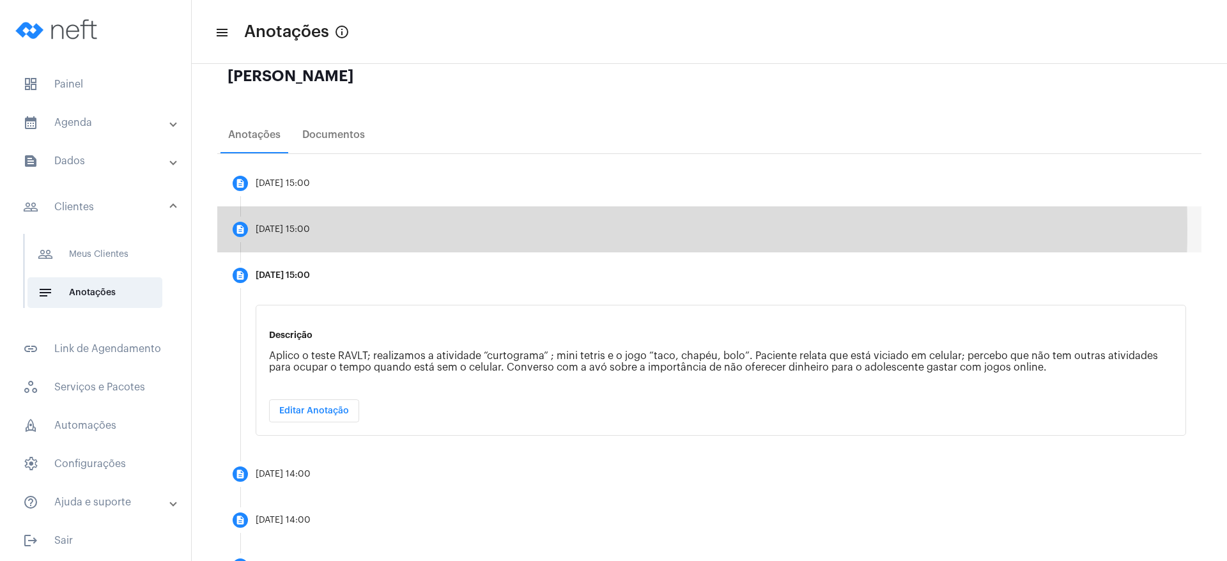
click at [403, 229] on mat-step-header "description [DATE] 15:00" at bounding box center [709, 229] width 984 height 46
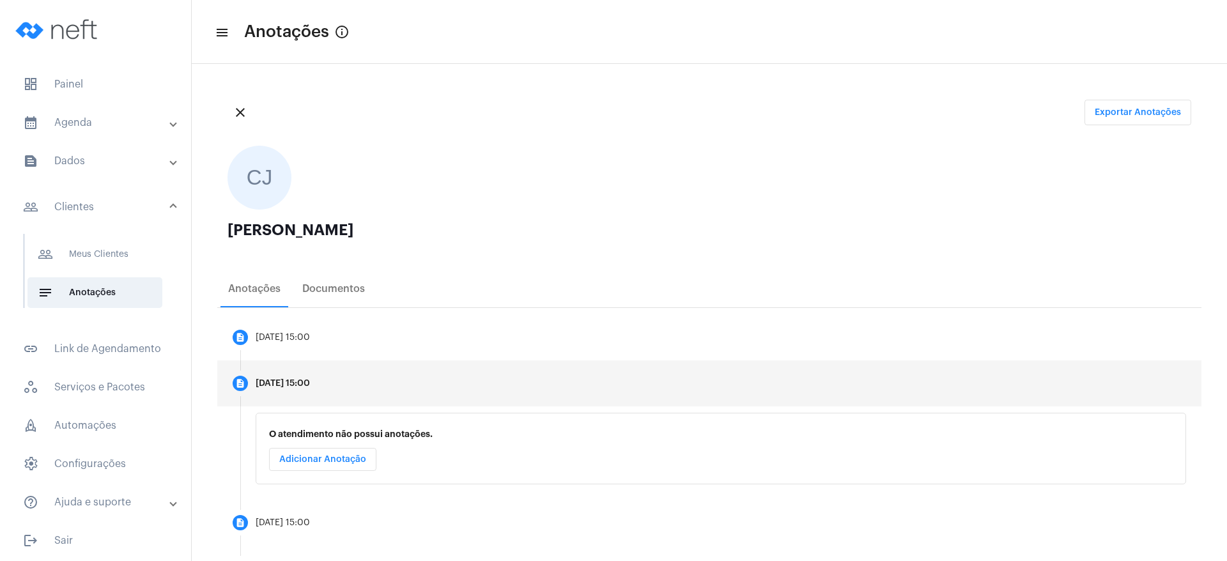
scroll to position [96, 0]
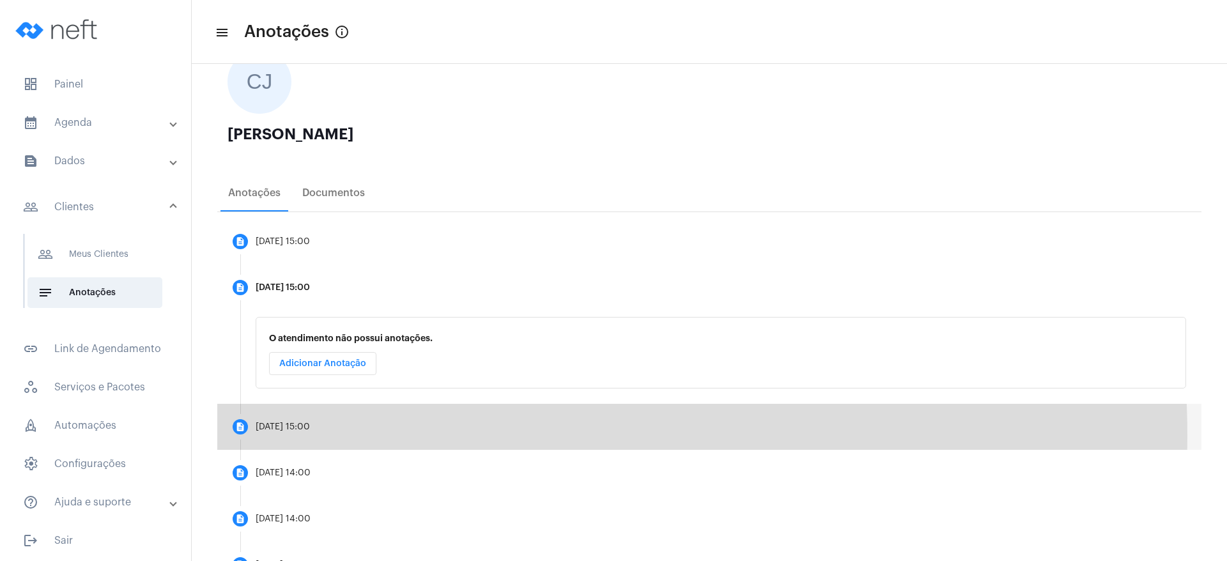
click at [347, 373] on mat-step-header "description [DATE] 15:00" at bounding box center [709, 427] width 984 height 46
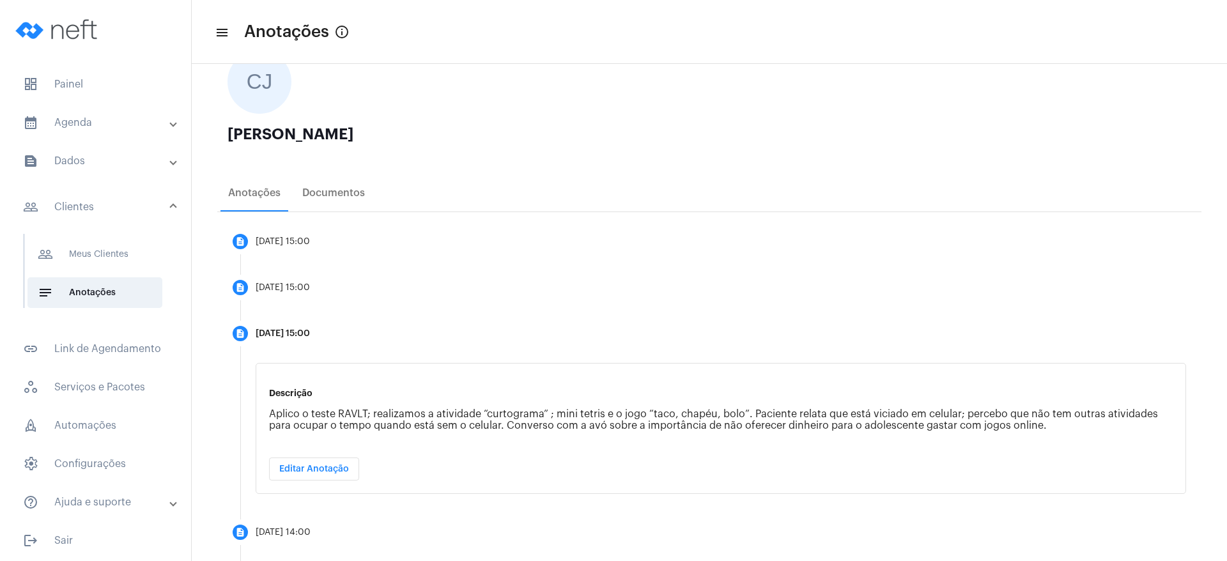
click at [80, 105] on mat-list "dashboard Painel calendar_month_outlined Agenda calendar_month_outlined Calendá…" at bounding box center [95, 310] width 191 height 492
click at [75, 127] on mat-panel-title "calendar_month_outlined Agenda" at bounding box center [97, 122] width 148 height 15
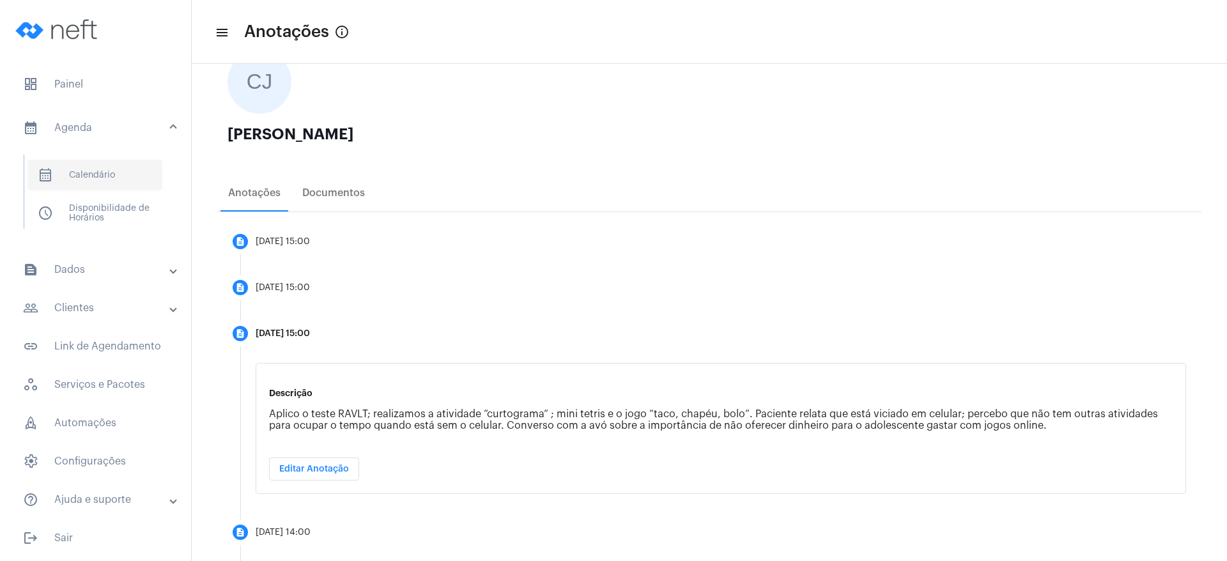
click at [79, 174] on span "calendar_month_outlined Calendário" at bounding box center [94, 175] width 135 height 31
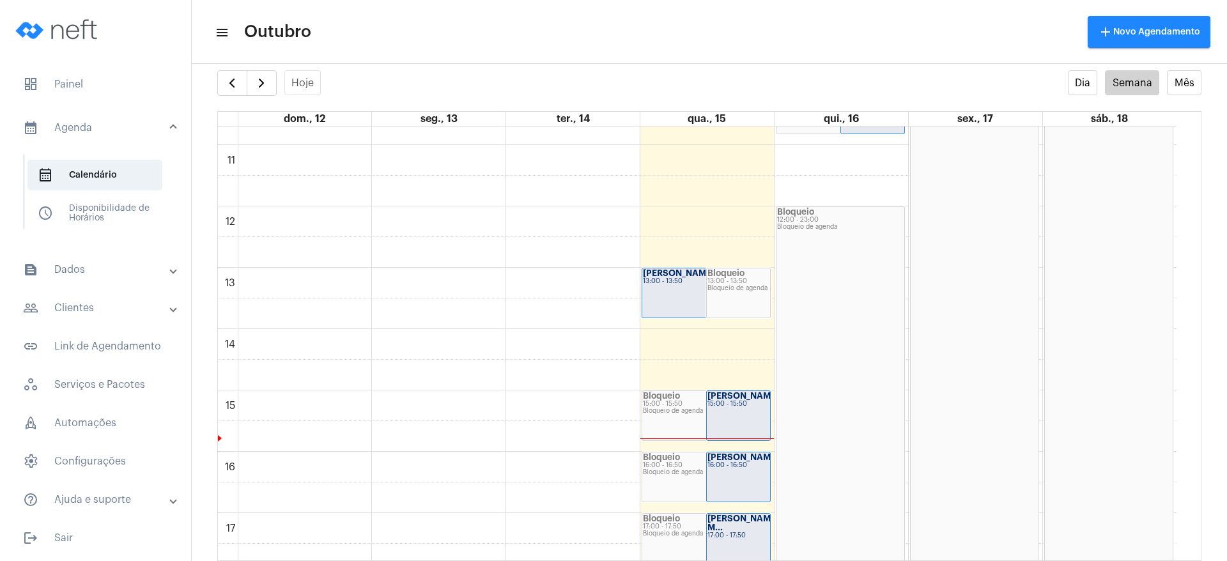
scroll to position [752, 0]
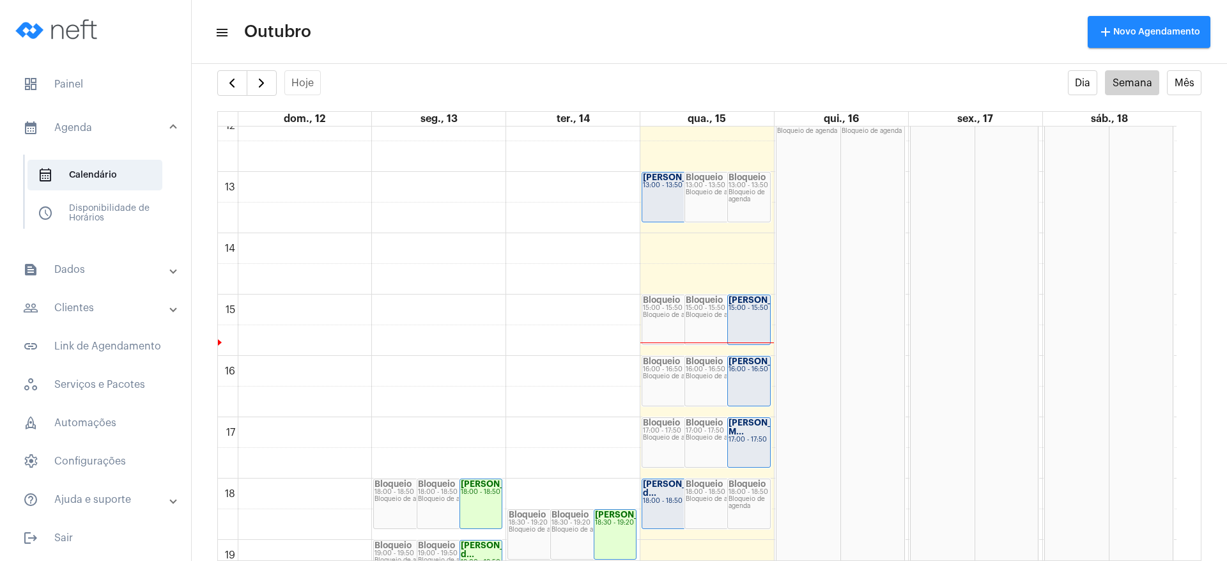
click at [711, 206] on div "Bloqueio 13:00 - 13:50 Bloqueio de agenda" at bounding box center [727, 197] width 84 height 49
click at [659, 213] on div "[PERSON_NAME]... 13:00 - 13:50" at bounding box center [684, 197] width 84 height 49
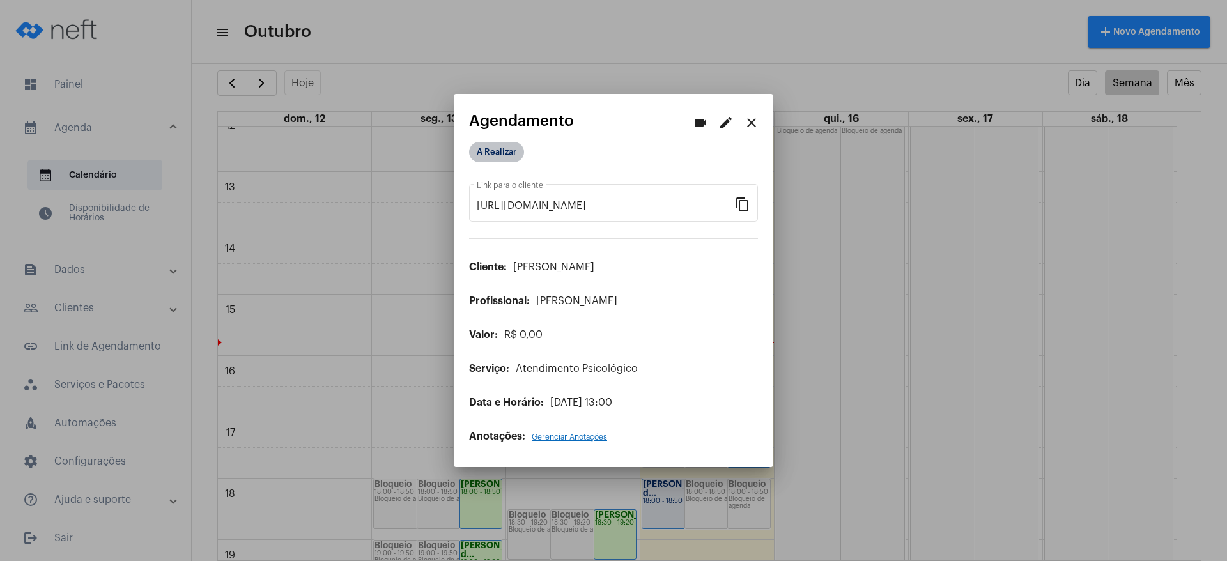
click at [491, 149] on mat-chip "A Realizar" at bounding box center [496, 152] width 55 height 20
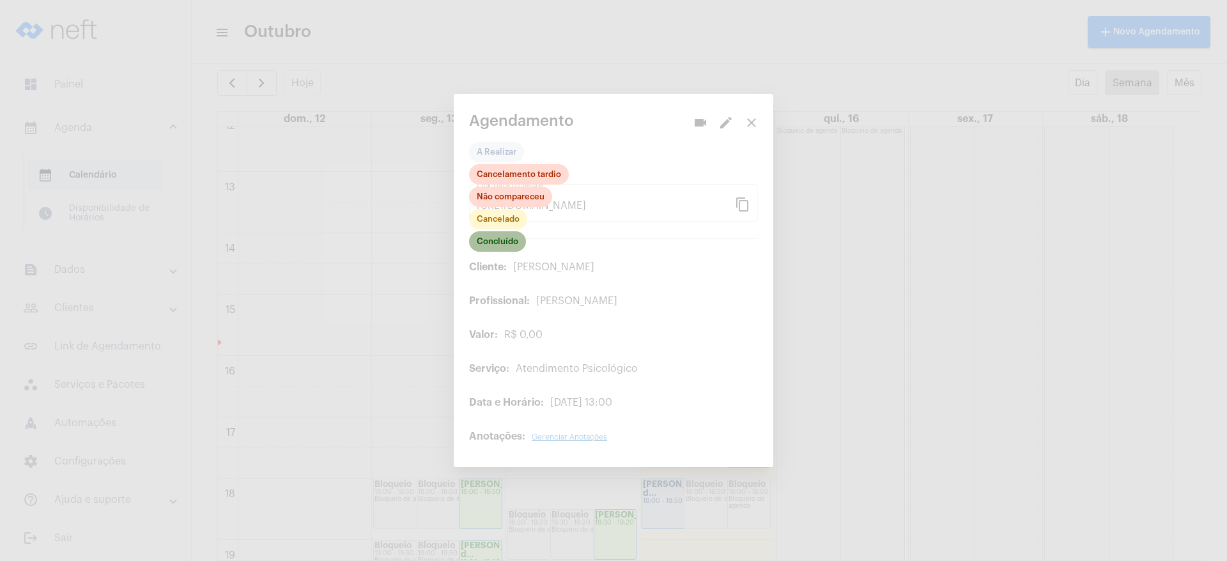
click at [500, 242] on mat-chip "Concluído" at bounding box center [497, 241] width 57 height 20
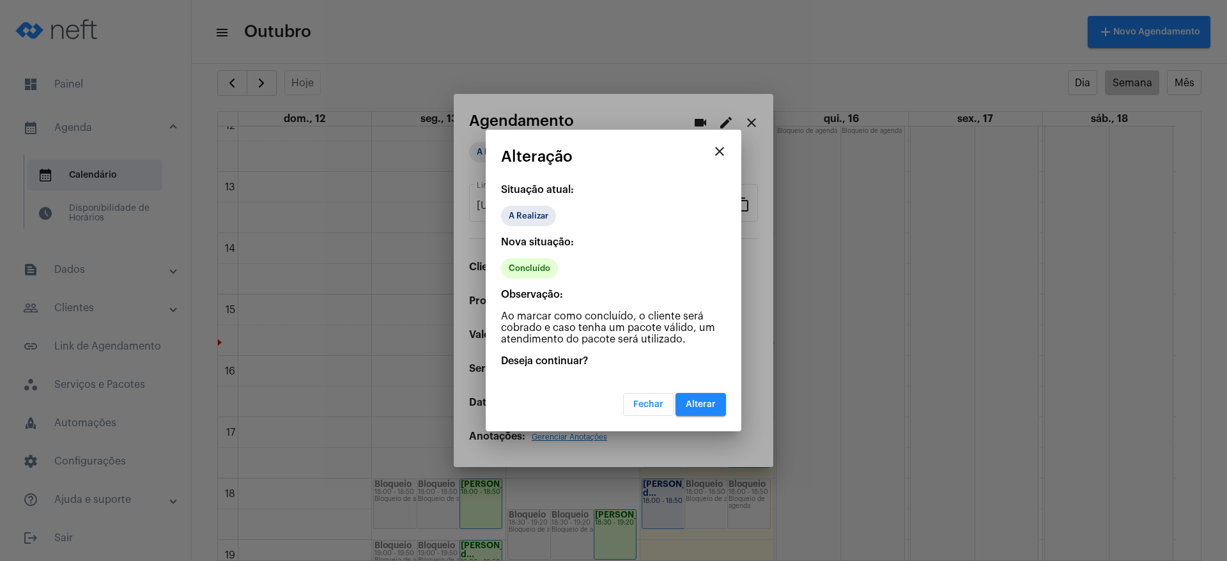
click at [712, 373] on button "Alterar" at bounding box center [700, 404] width 50 height 23
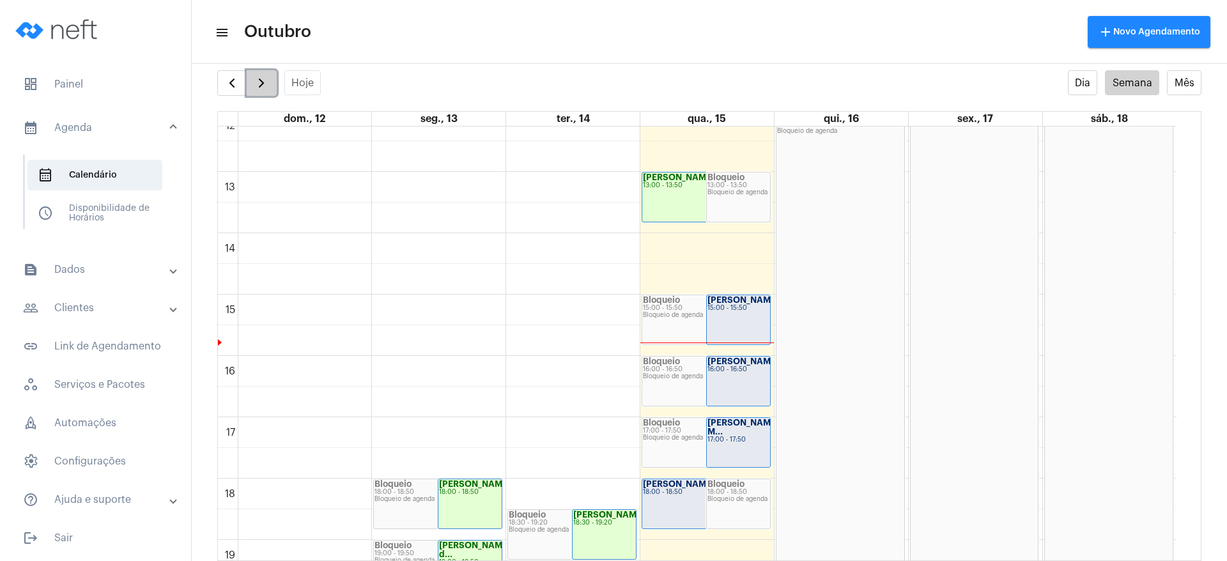
click at [259, 79] on span "button" at bounding box center [261, 82] width 15 height 15
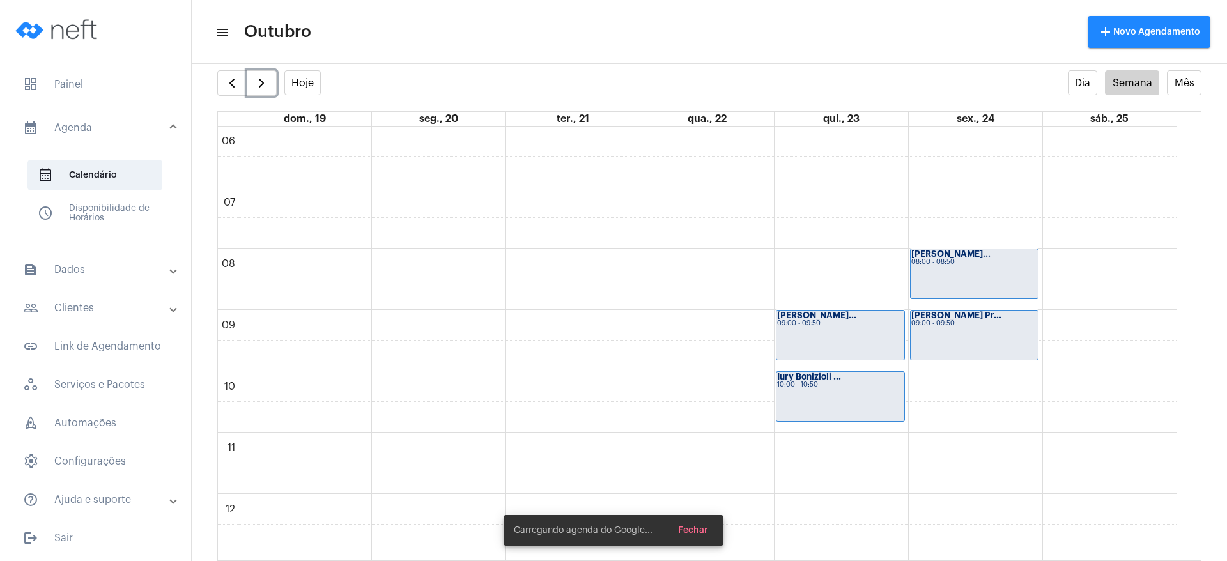
scroll to position [752, 0]
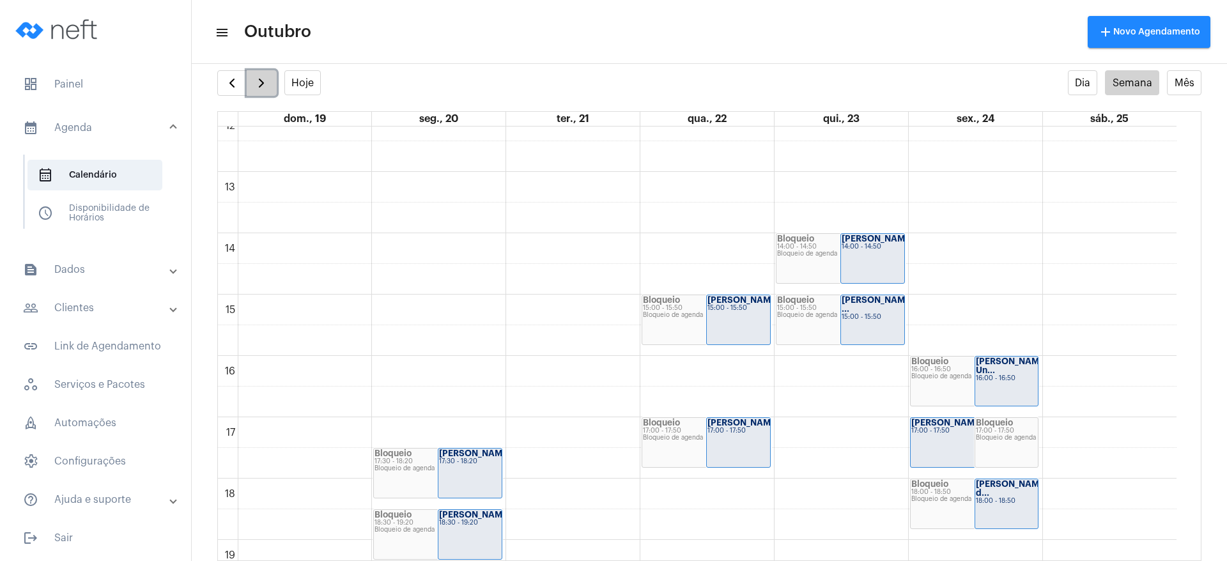
click at [270, 91] on button "button" at bounding box center [262, 83] width 30 height 26
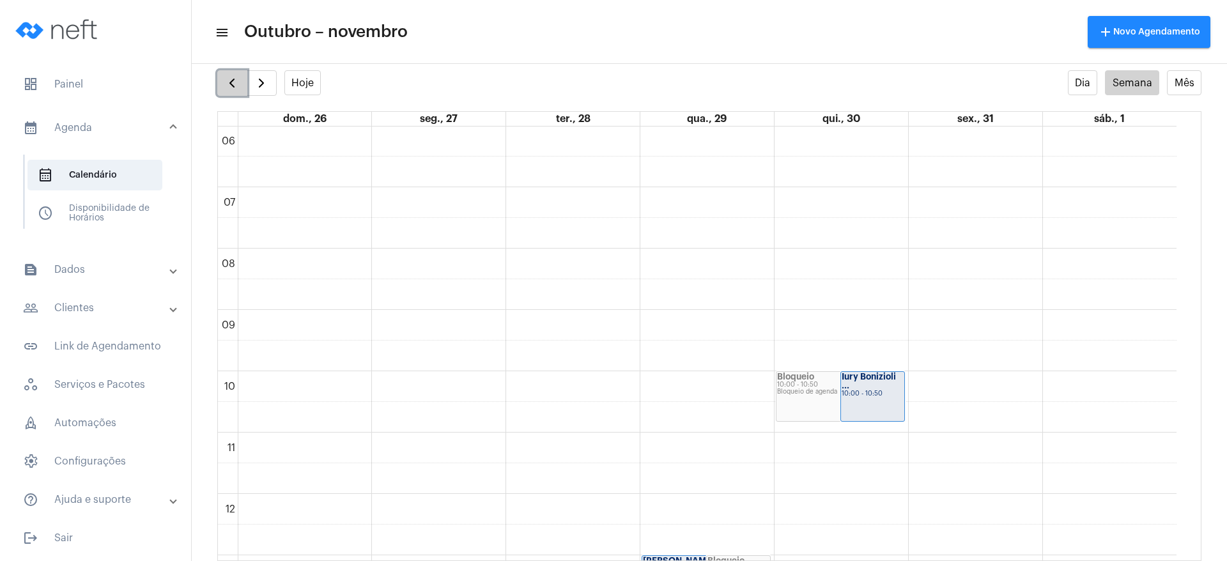
click at [233, 76] on span "button" at bounding box center [231, 82] width 15 height 15
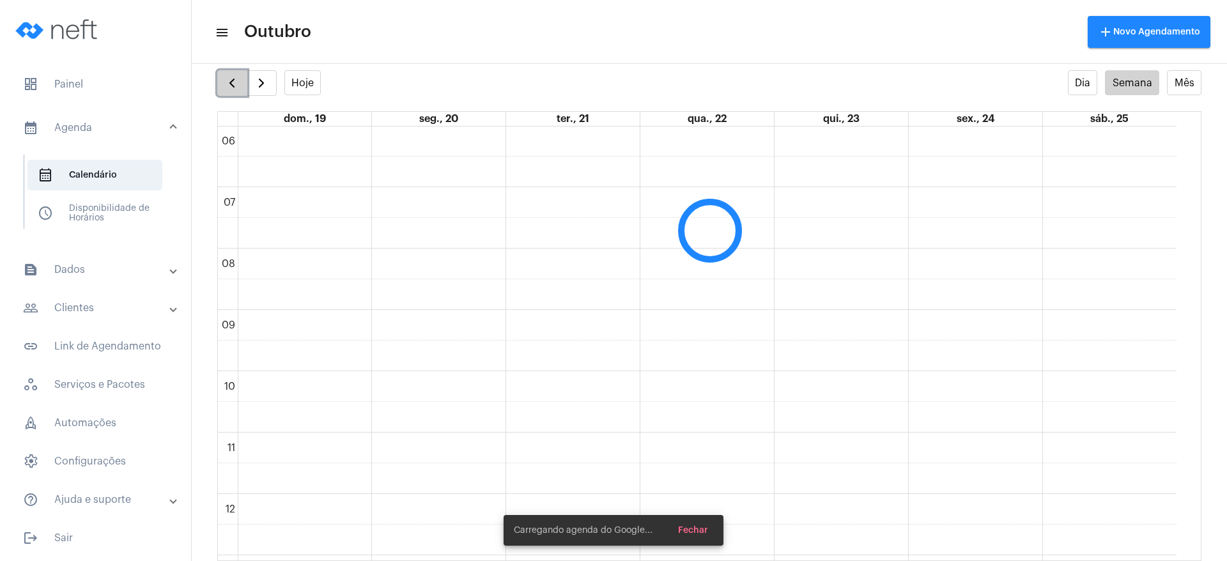
click at [233, 76] on span "button" at bounding box center [231, 82] width 15 height 15
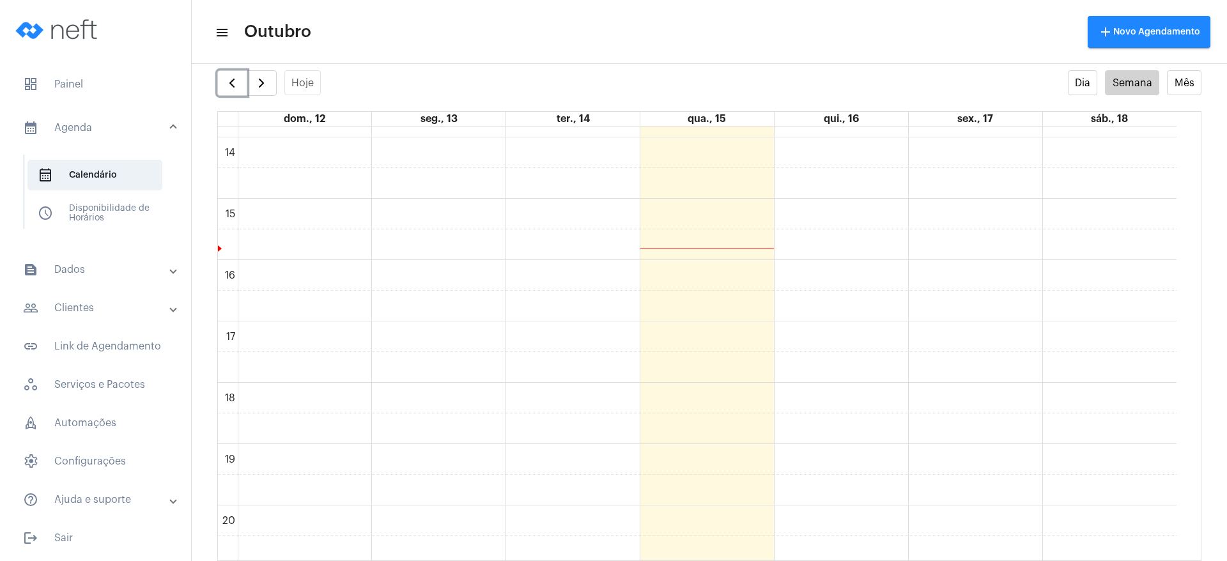
scroll to position [1038, 0]
click at [817, 79] on div "Hoje Dia Semana Mês" at bounding box center [709, 83] width 984 height 26
click at [240, 77] on button "button" at bounding box center [232, 83] width 30 height 26
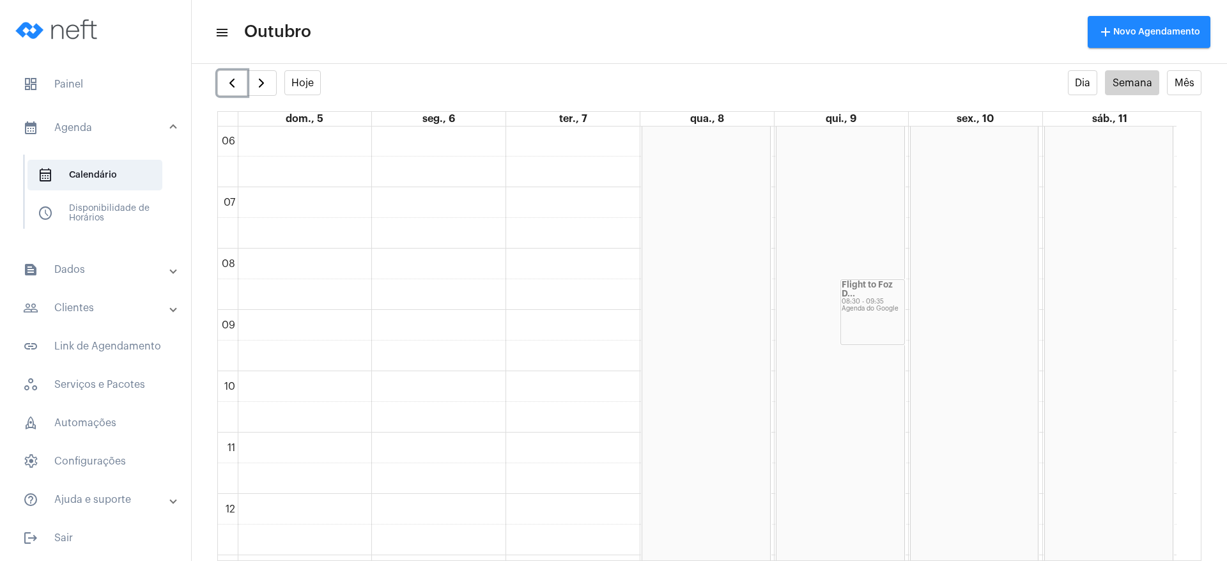
scroll to position [848, 0]
click at [268, 88] on span "button" at bounding box center [261, 82] width 15 height 15
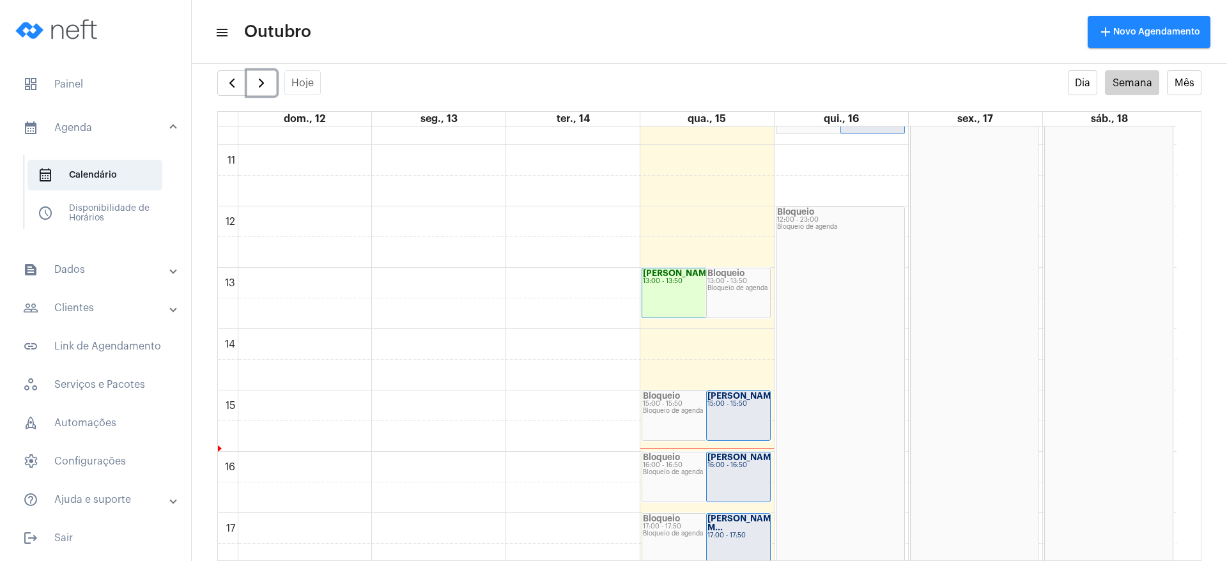
scroll to position [752, 0]
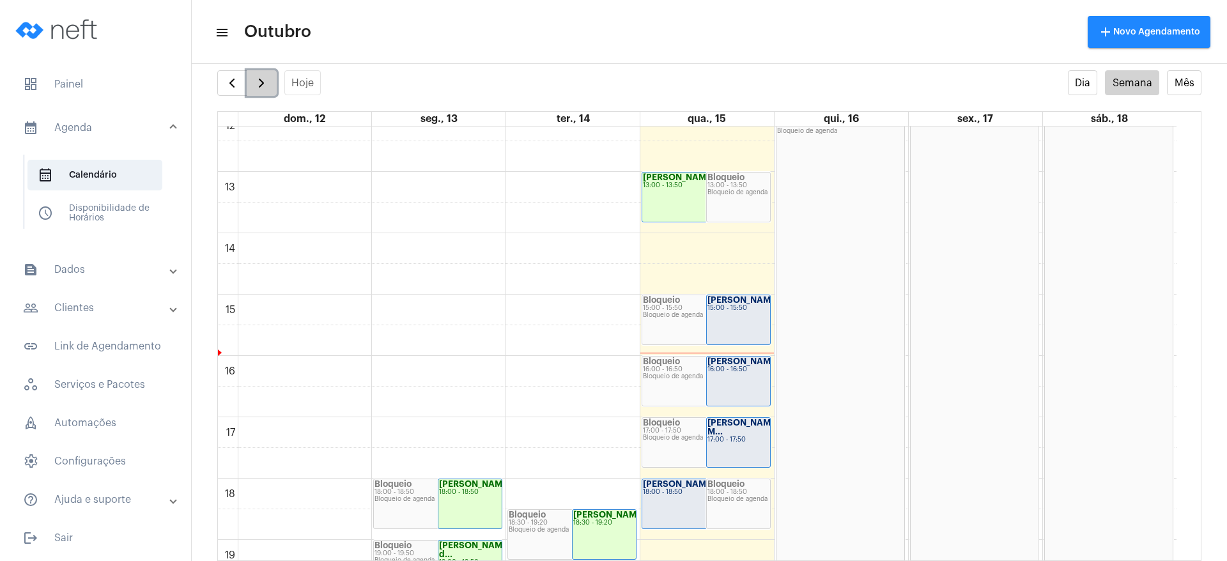
click at [267, 82] on span "button" at bounding box center [261, 82] width 15 height 15
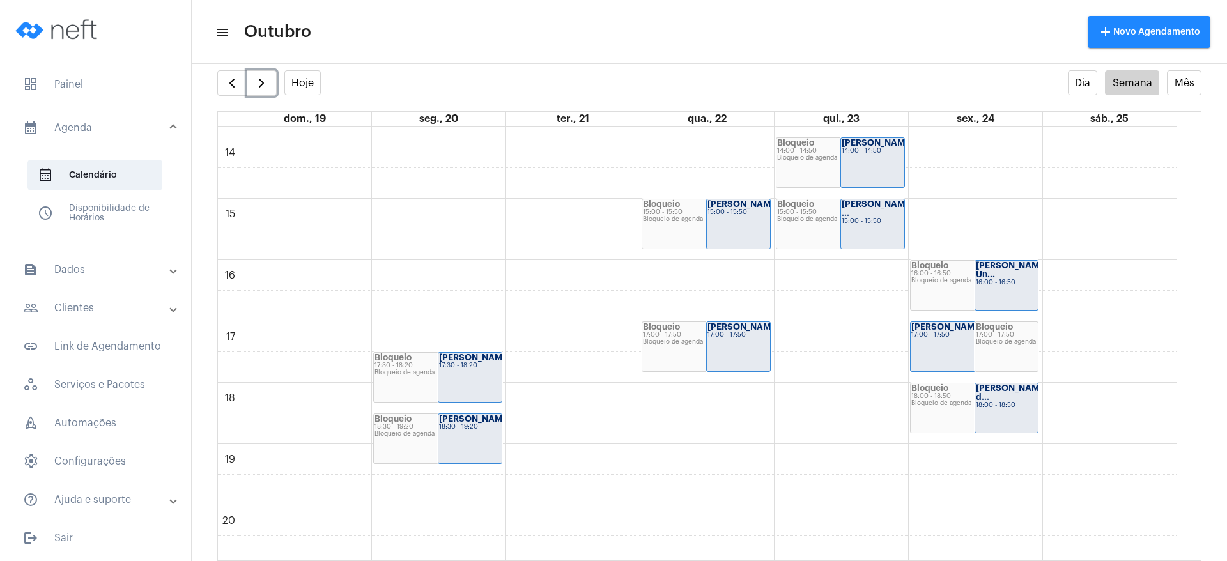
scroll to position [752, 0]
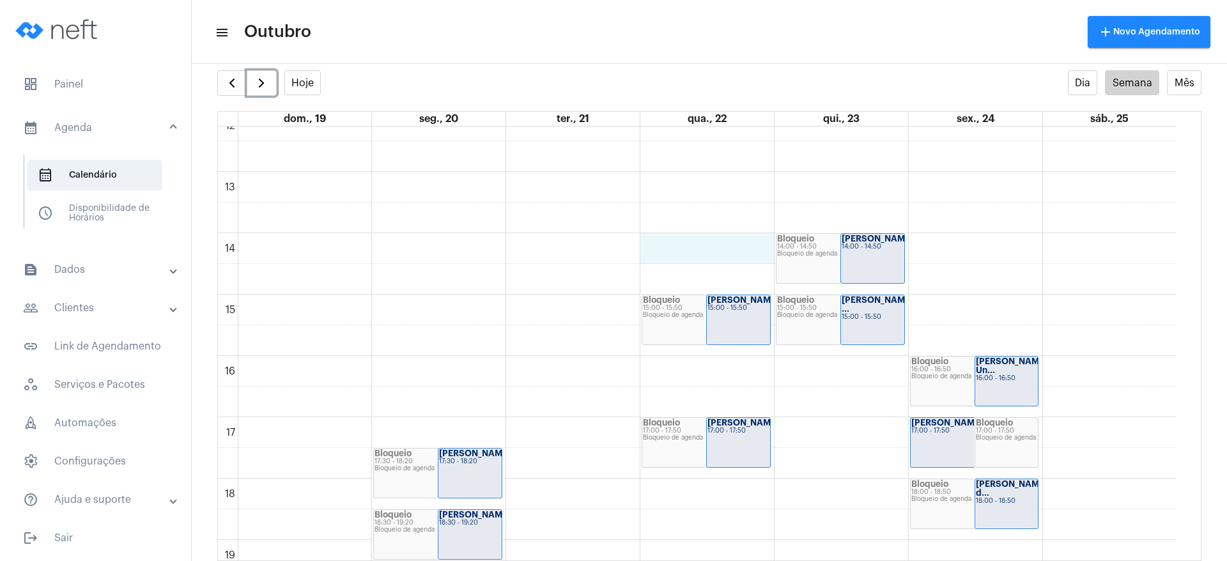
click at [753, 250] on div "00 01 02 03 04 05 06 07 08 09 10 11 12 13 14 15 16 17 18 19 20 21 22 23 Bloquei…" at bounding box center [697, 110] width 958 height 1472
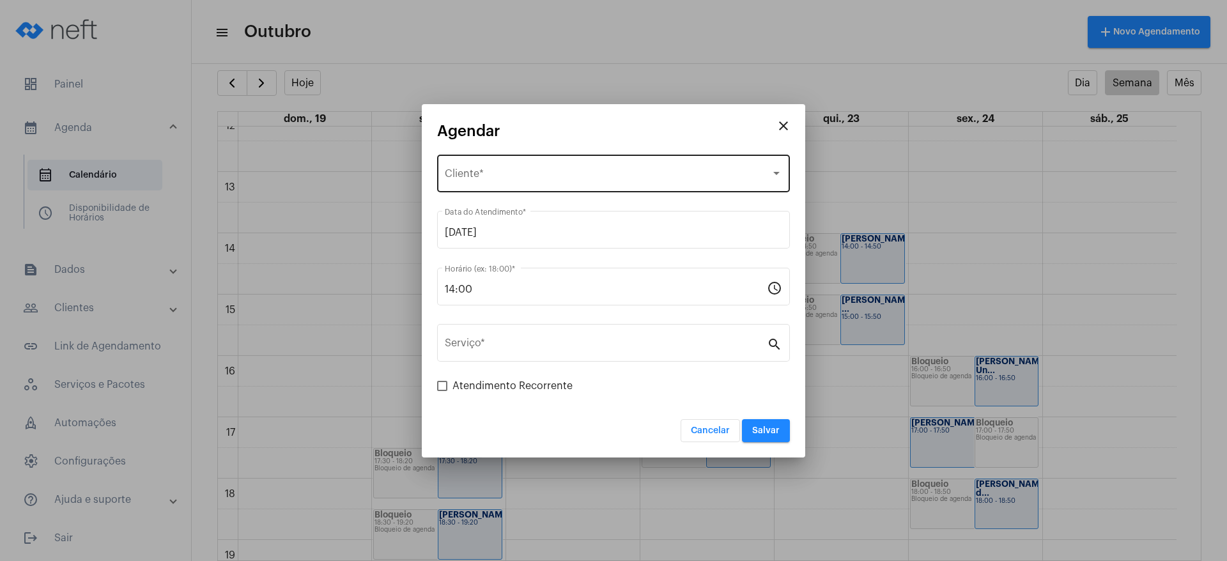
click at [639, 171] on div "Selecione o Cliente" at bounding box center [608, 177] width 326 height 12
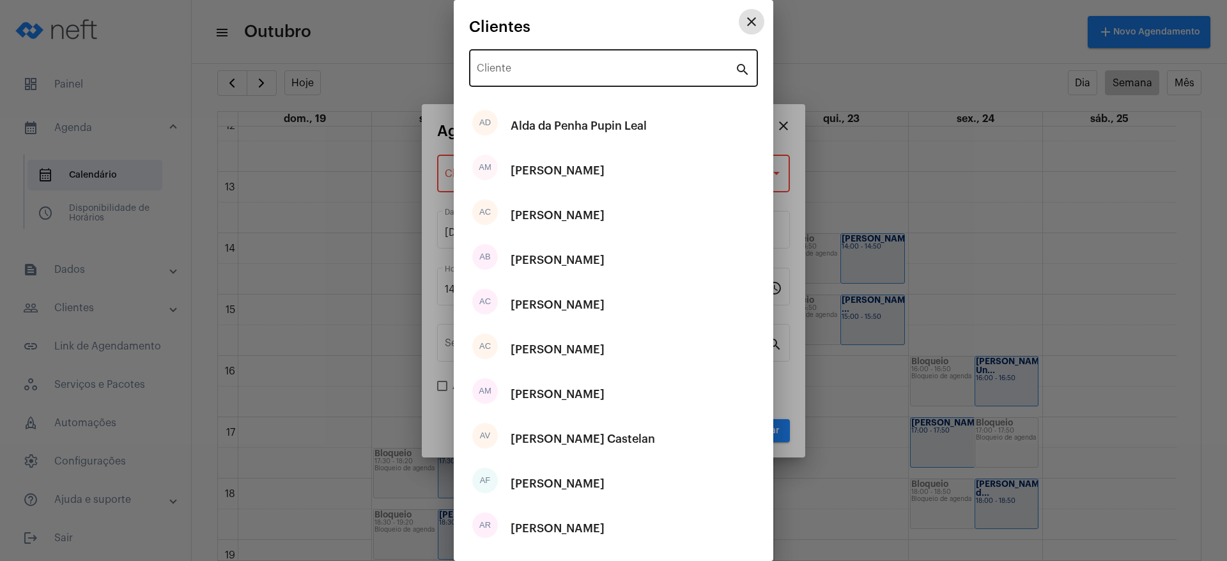
click at [590, 70] on input "Cliente" at bounding box center [606, 71] width 258 height 12
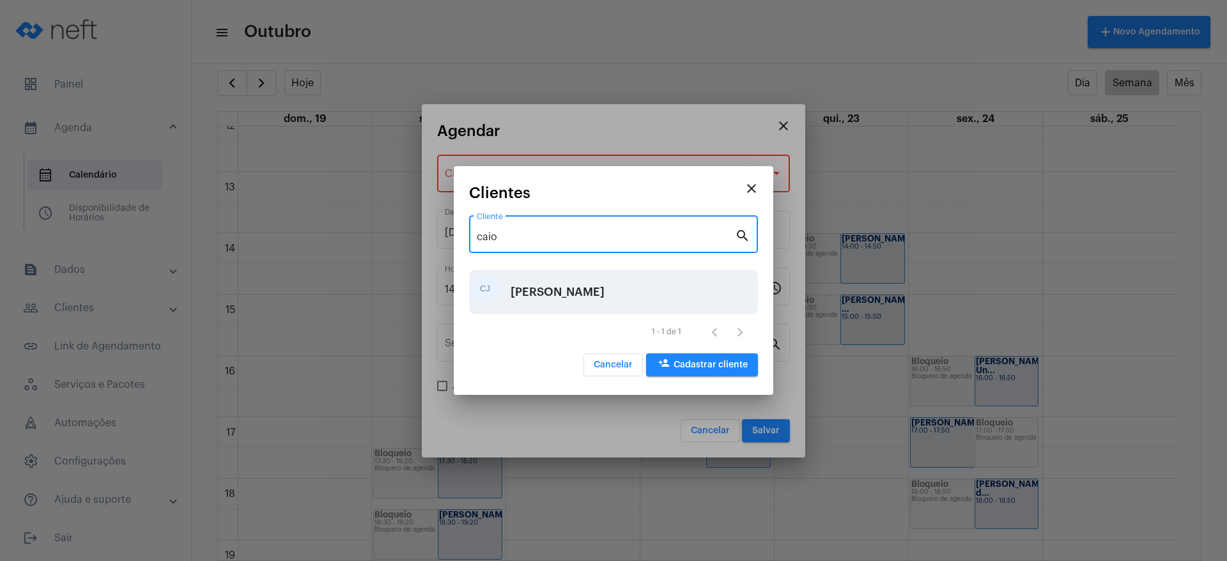
type input "caio"
click at [580, 287] on div "[PERSON_NAME]" at bounding box center [558, 292] width 94 height 38
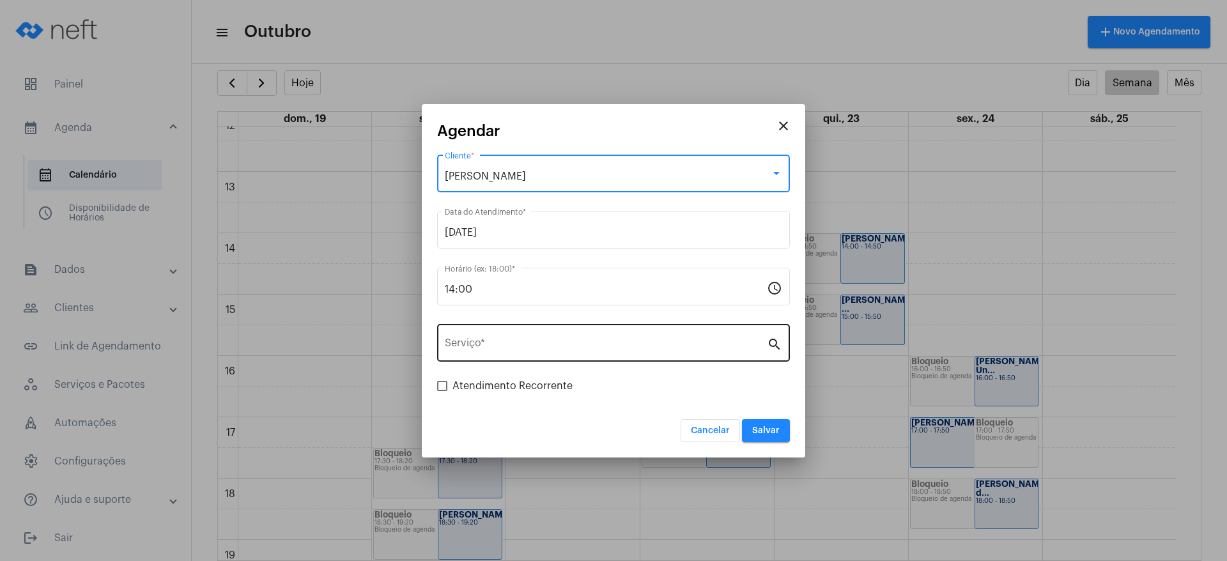
click at [570, 346] on input "Serviço *" at bounding box center [606, 346] width 322 height 12
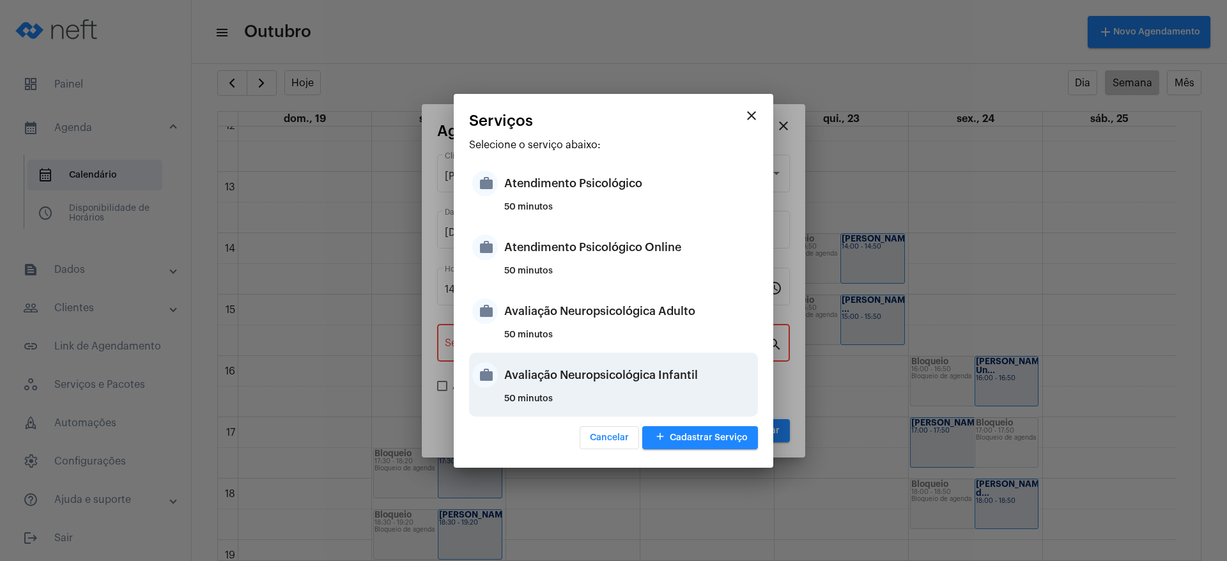
click at [622, 371] on div "Avaliação Neuropsicológica Infantil" at bounding box center [629, 375] width 250 height 38
type input "Avaliação Neuropsicológica Infantil"
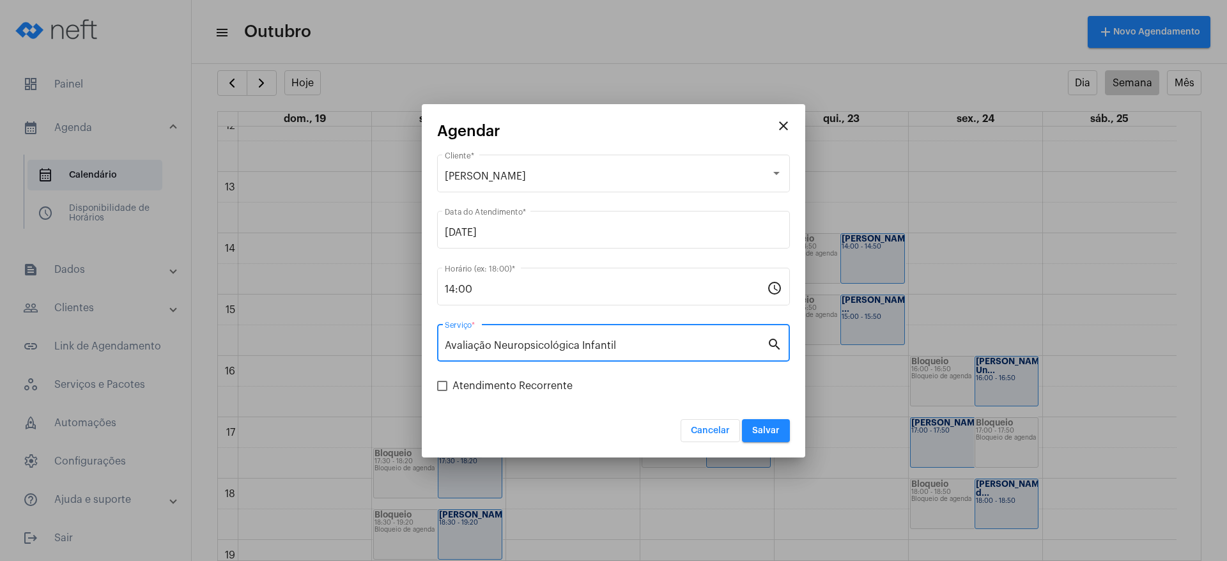
click at [766, 373] on span "Salvar" at bounding box center [765, 430] width 27 height 9
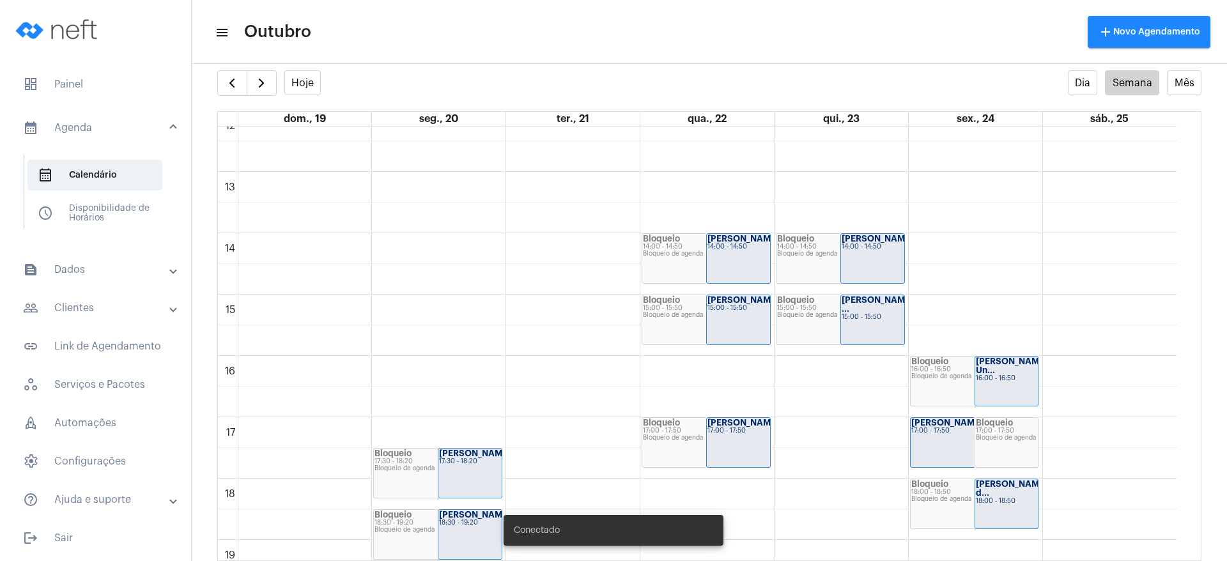
click at [112, 275] on mat-panel-title "text_snippet_outlined Dados" at bounding box center [97, 269] width 148 height 15
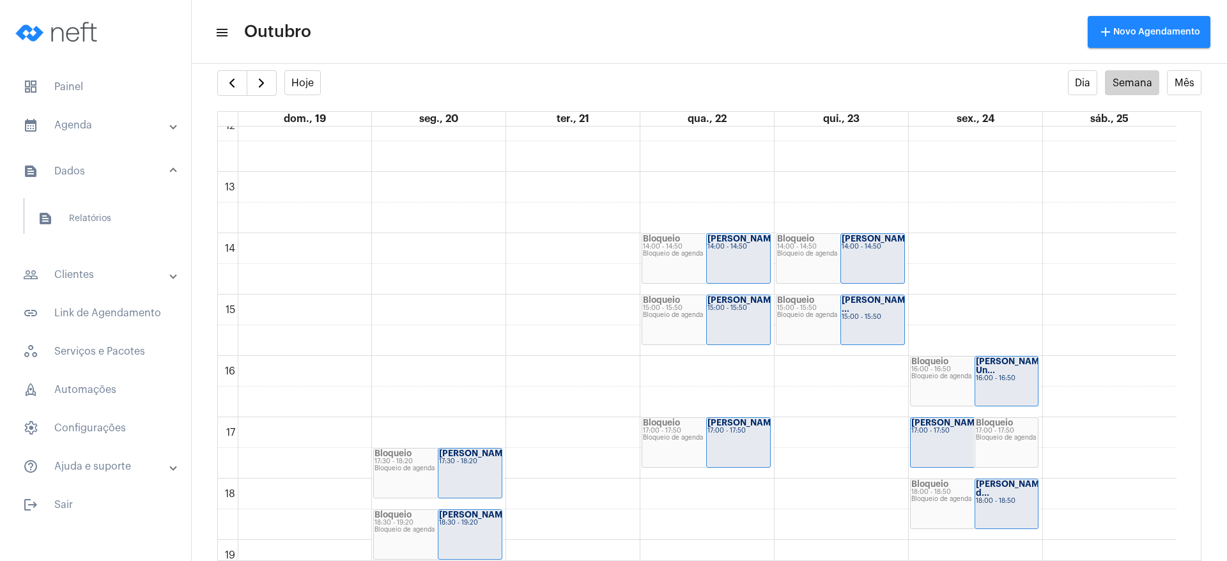
click at [119, 278] on mat-panel-title "people_outline Clientes" at bounding box center [97, 274] width 148 height 15
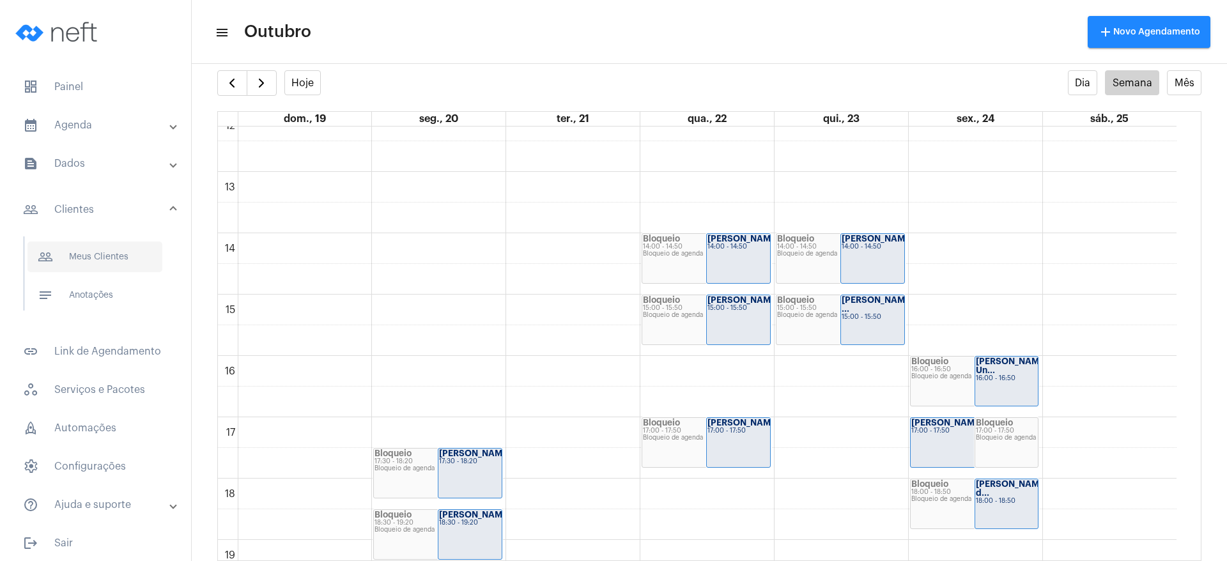
click at [121, 288] on span "notes Anotações" at bounding box center [94, 295] width 135 height 31
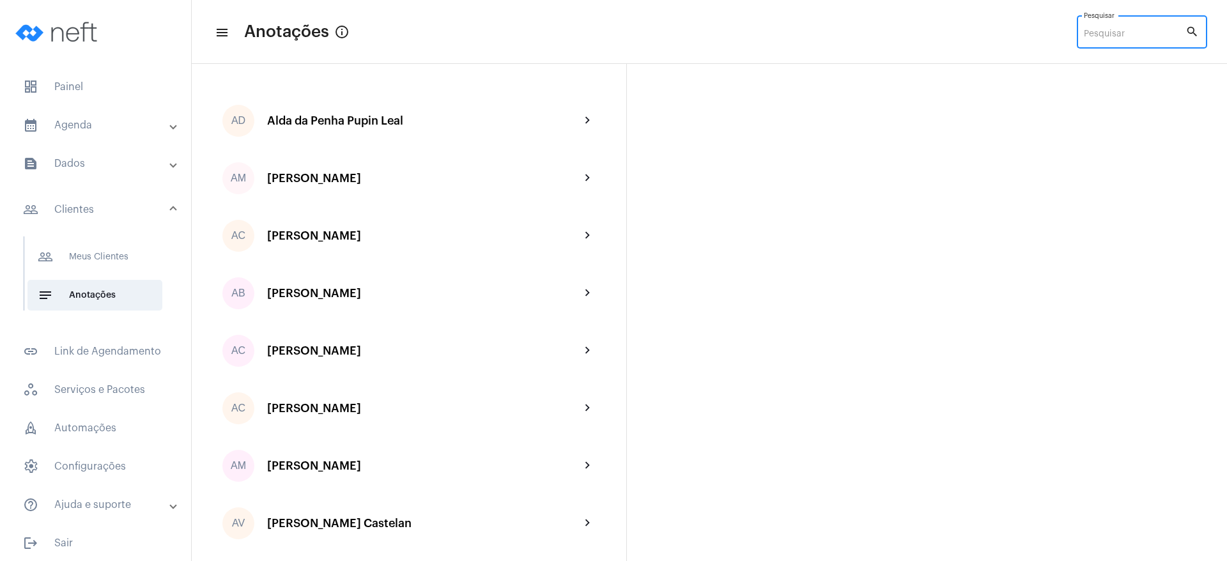
click at [817, 33] on input "Pesquisar" at bounding box center [1135, 34] width 102 height 10
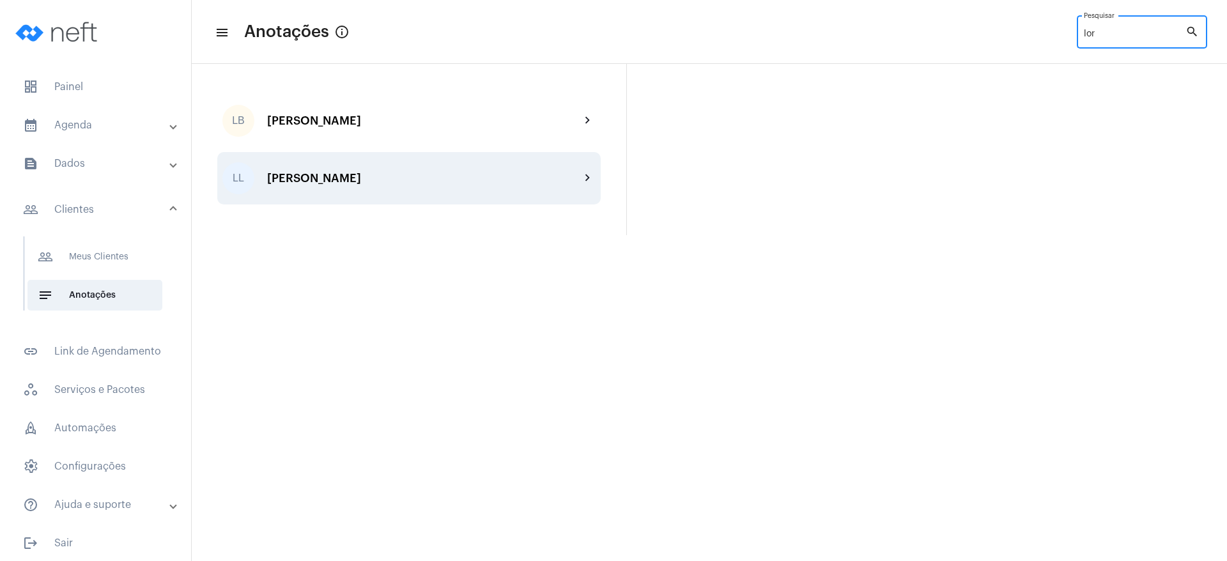
type input "lor"
click at [399, 164] on div "LL [PERSON_NAME] Giori chevron_right" at bounding box center [408, 178] width 383 height 52
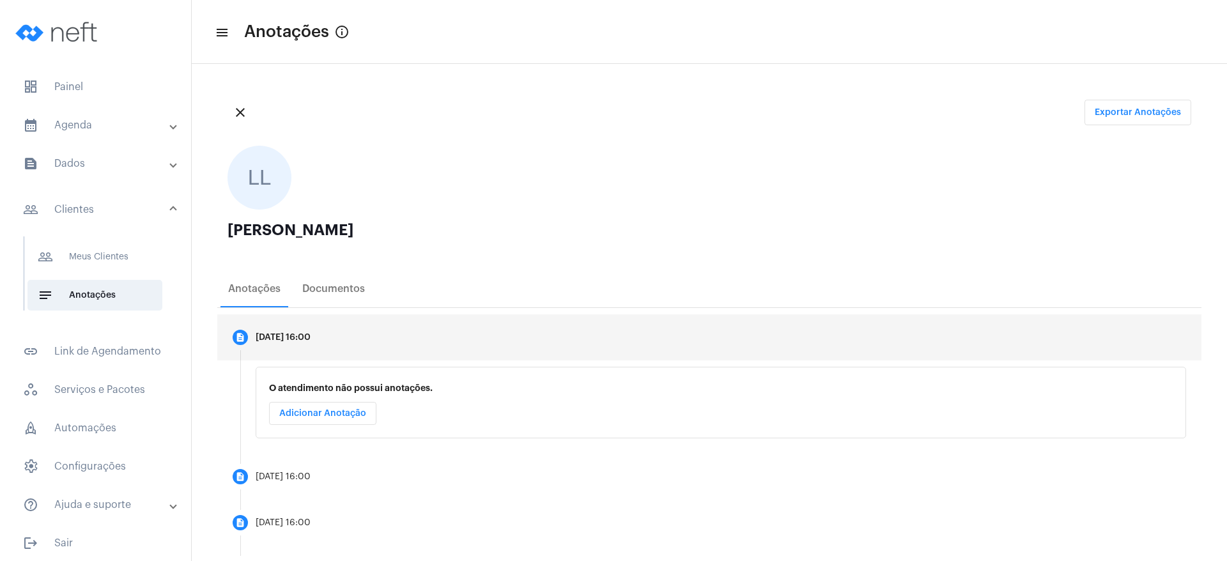
scroll to position [56, 0]
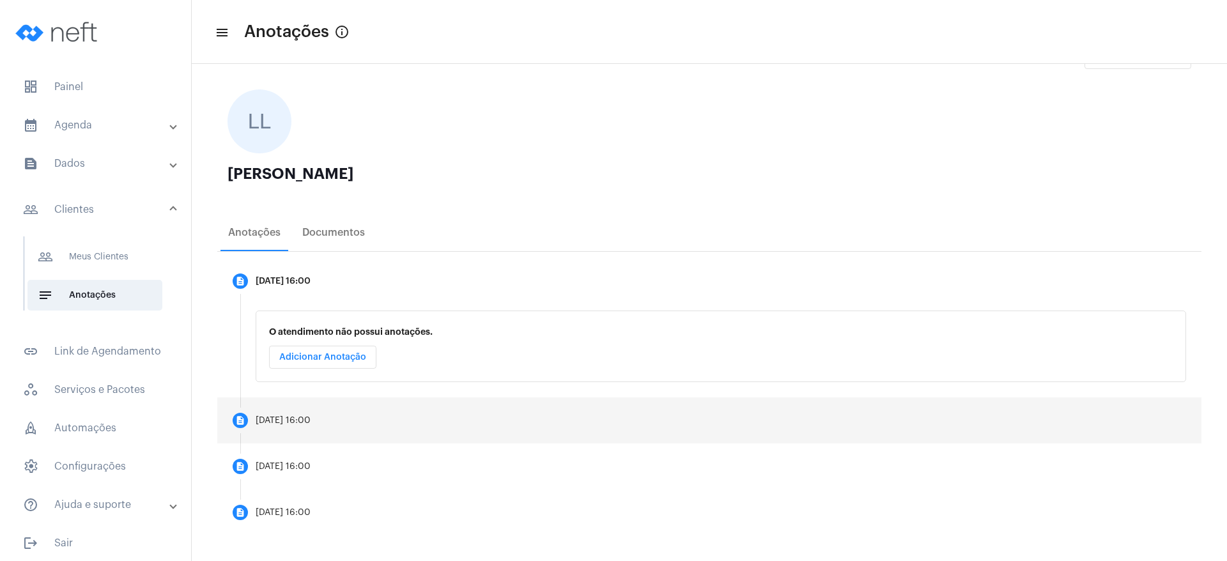
click at [366, 373] on mat-step-header "description [DATE] 16:00" at bounding box center [709, 420] width 984 height 46
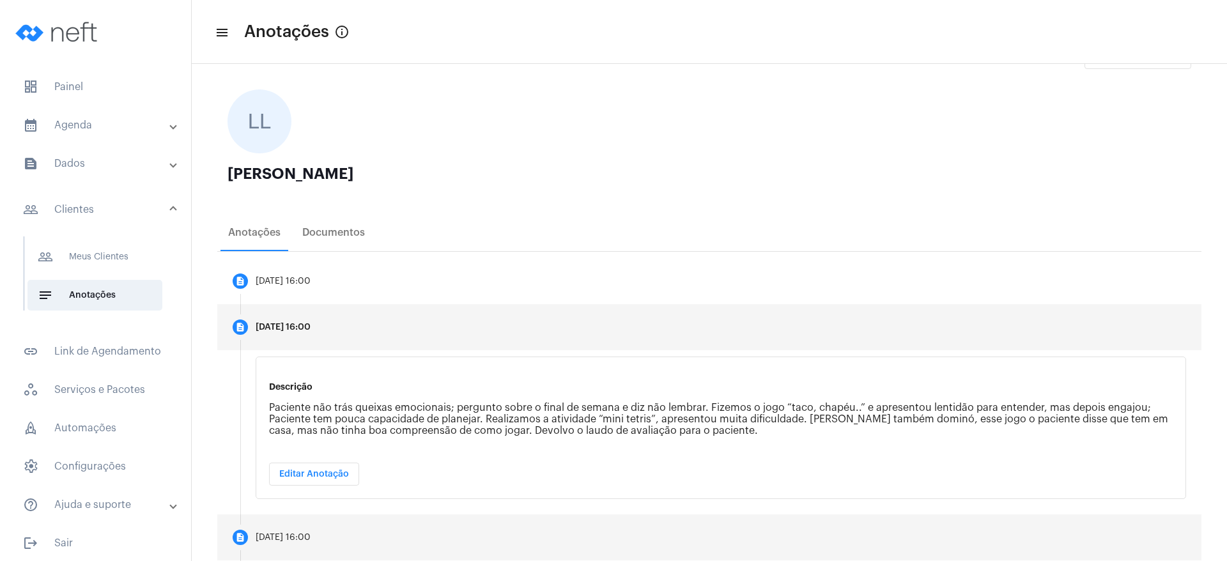
scroll to position [127, 0]
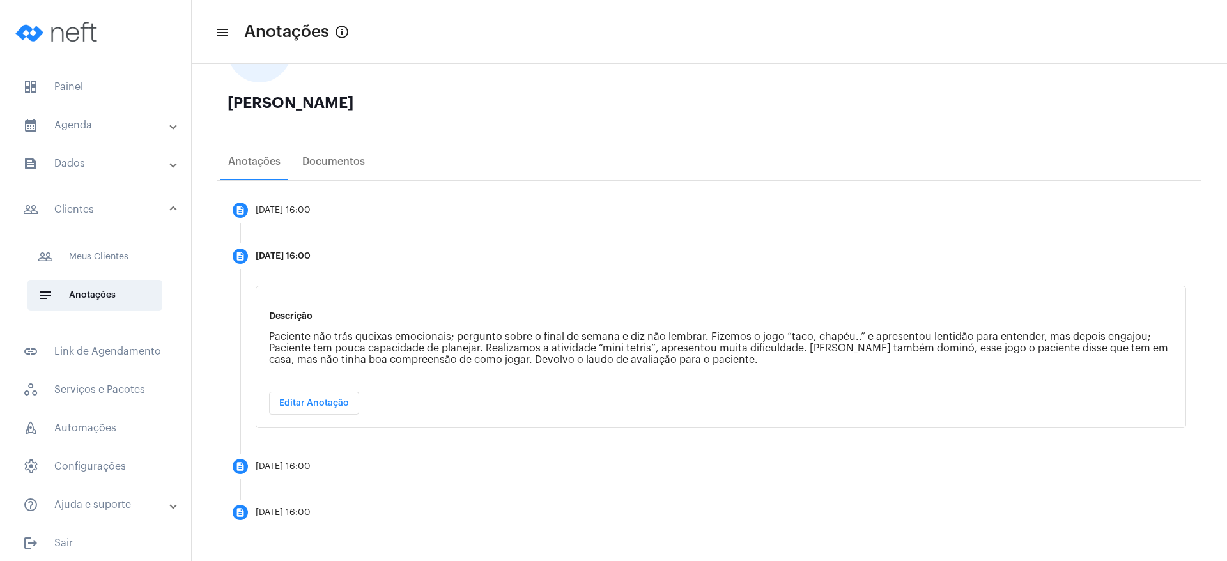
click at [553, 373] on div "Descrição Paciente não trás queixas emocionais; pergunto sobre o final de seman…" at bounding box center [720, 365] width 961 height 158
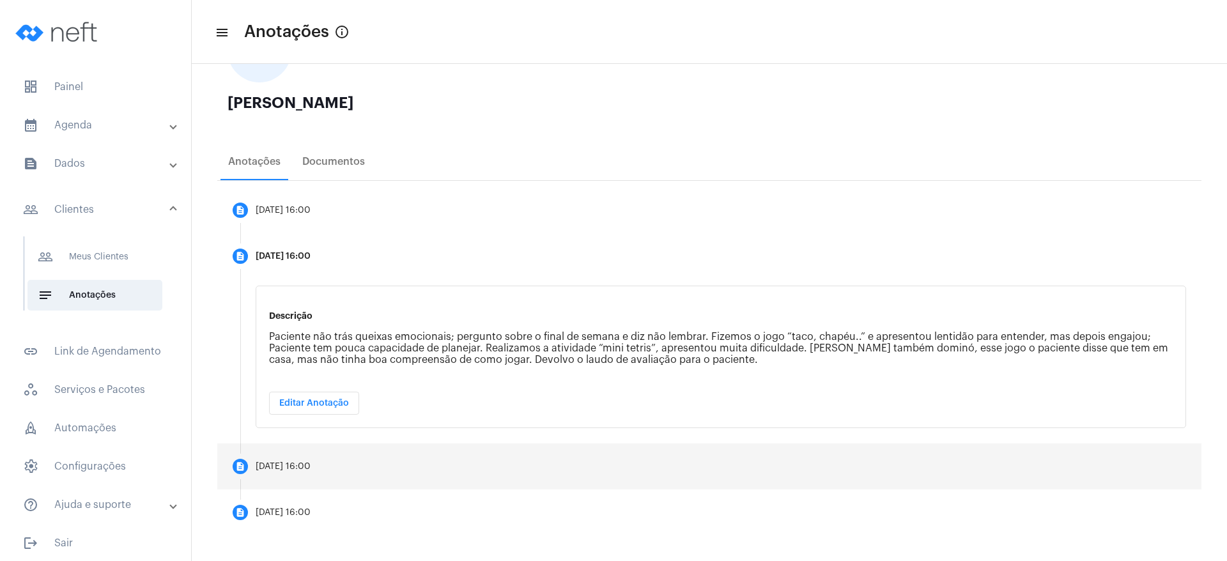
click at [556, 373] on mat-step-header "description [DATE] 16:00" at bounding box center [709, 466] width 984 height 46
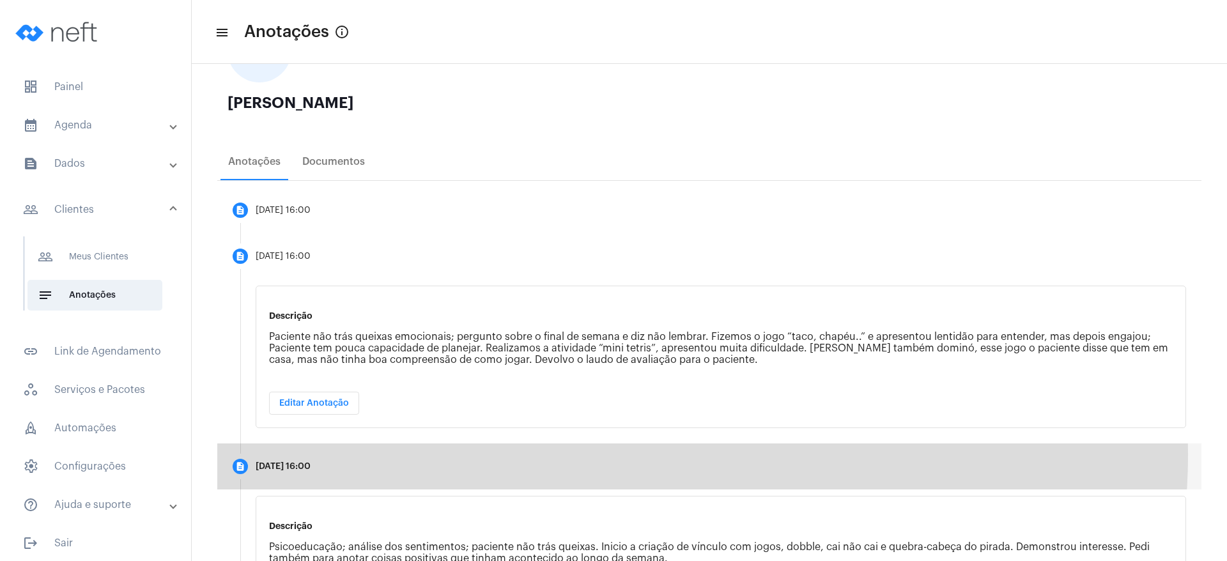
scroll to position [116, 0]
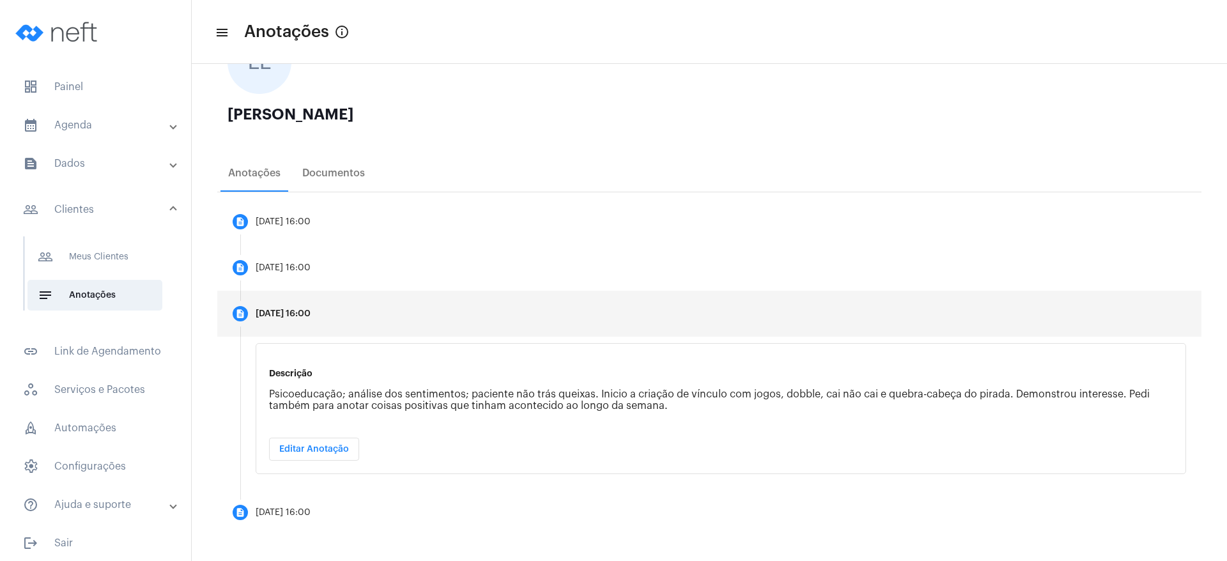
click at [590, 373] on div "Descrição Psicoeducação; análise dos sentimentos; paciente não trás queixas. In…" at bounding box center [720, 416] width 961 height 146
